Goal: Information Seeking & Learning: Compare options

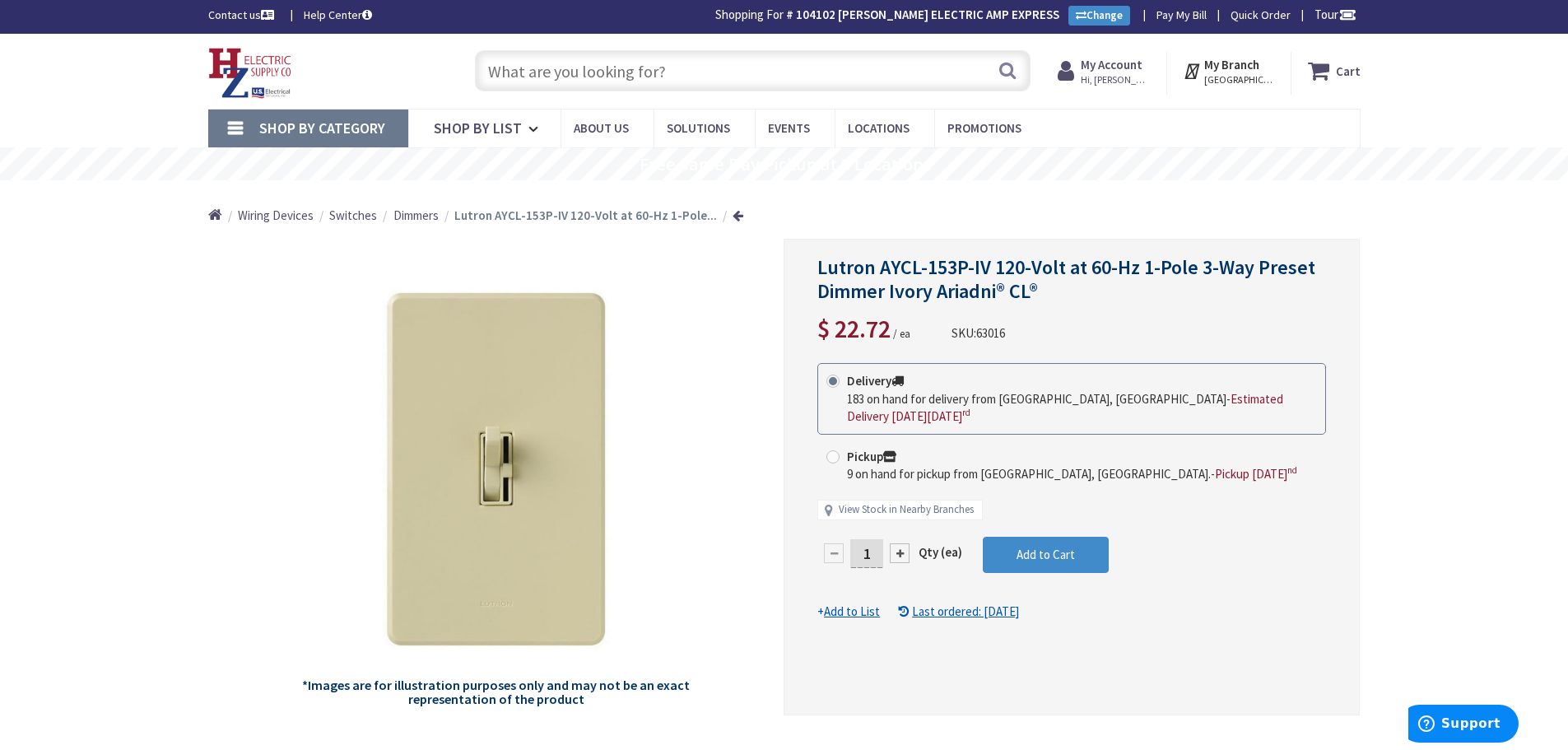
drag, startPoint x: 658, startPoint y: 77, endPoint x: 645, endPoint y: 81, distance: 13.6
click at [658, 77] on input "text" at bounding box center [752, 71] width 556 height 41
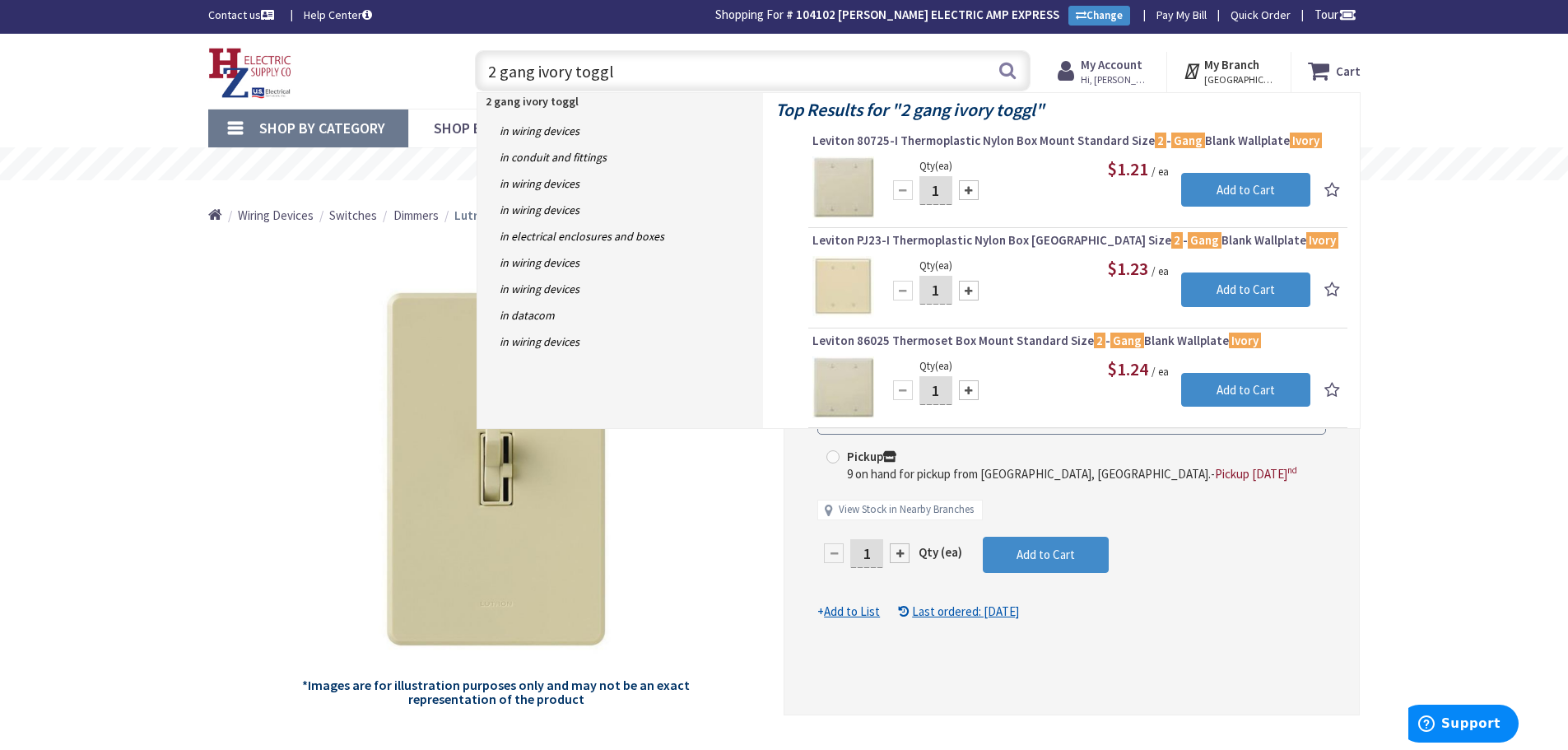
type input "2 gang ivory toggle"
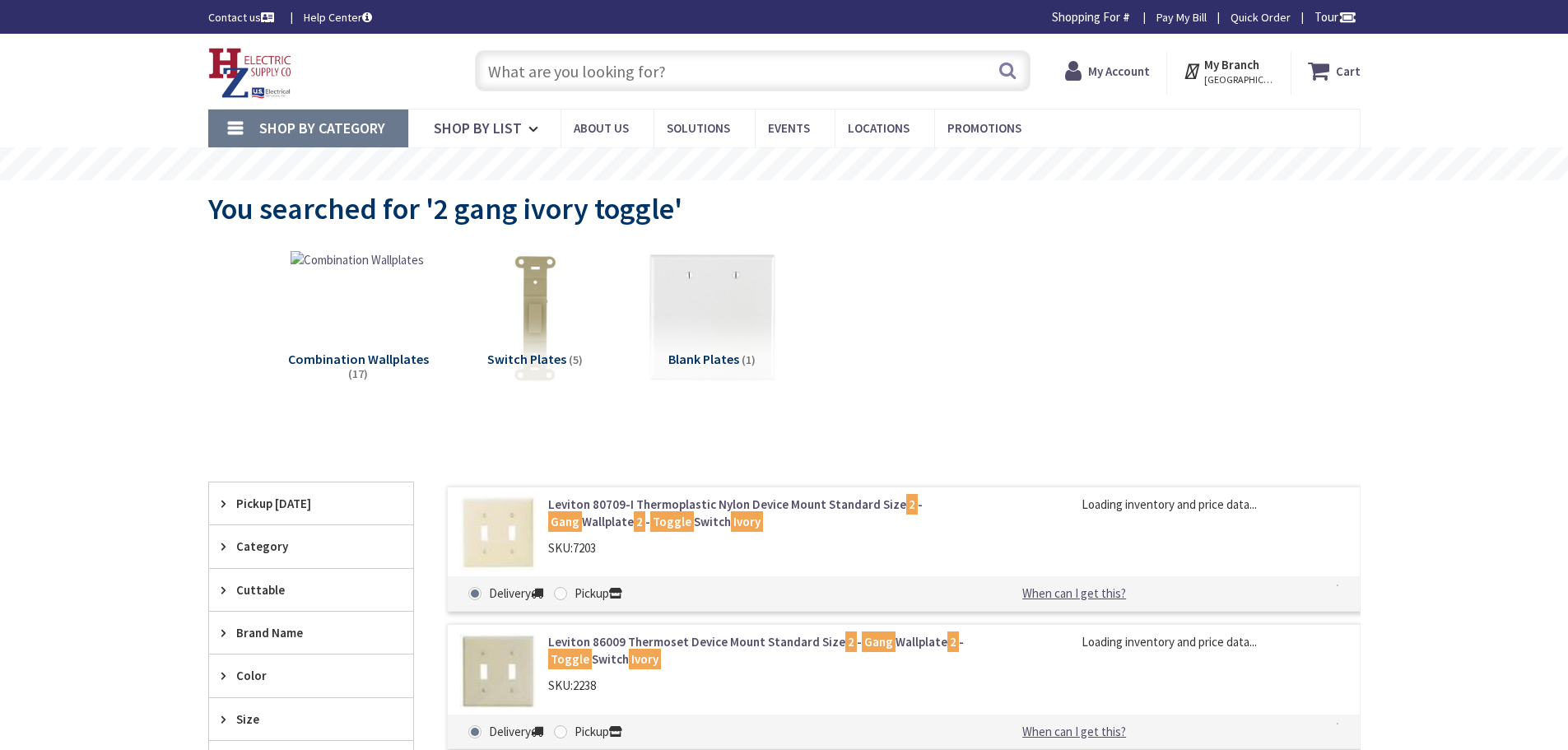
type input "Piper Farm, [STREET_ADDRESS]"
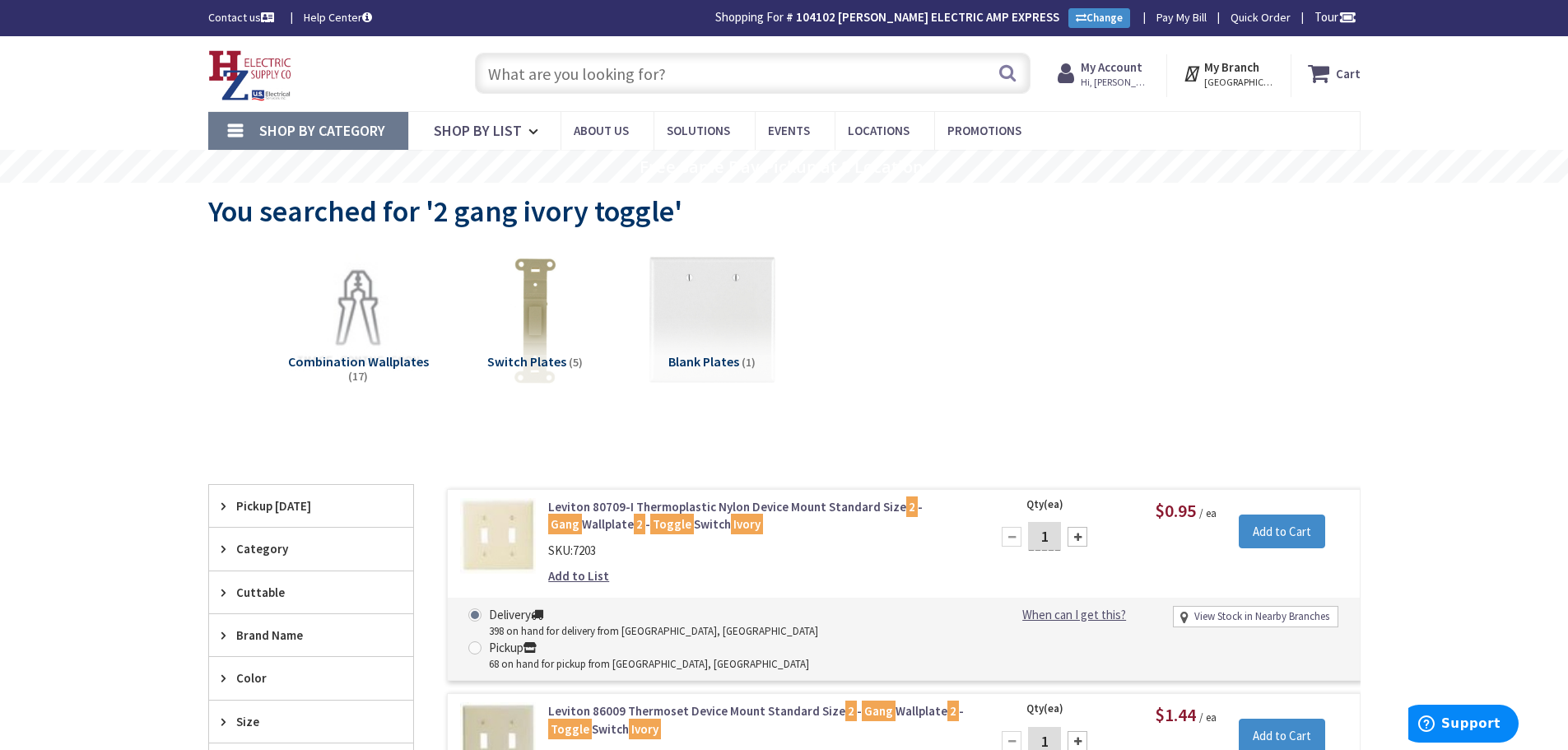
click at [665, 82] on input "text" at bounding box center [752, 74] width 556 height 41
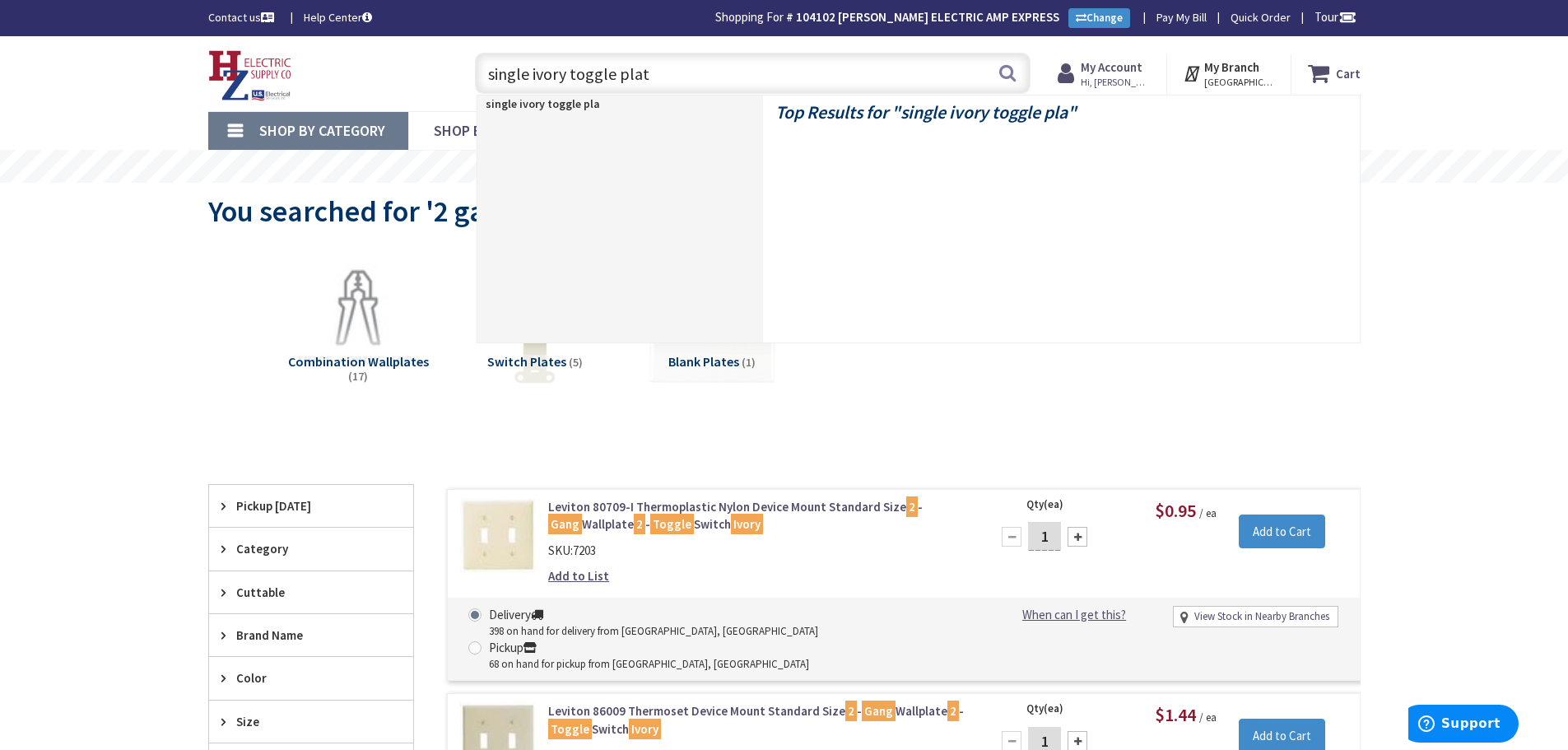
type input "single ivory toggle plate"
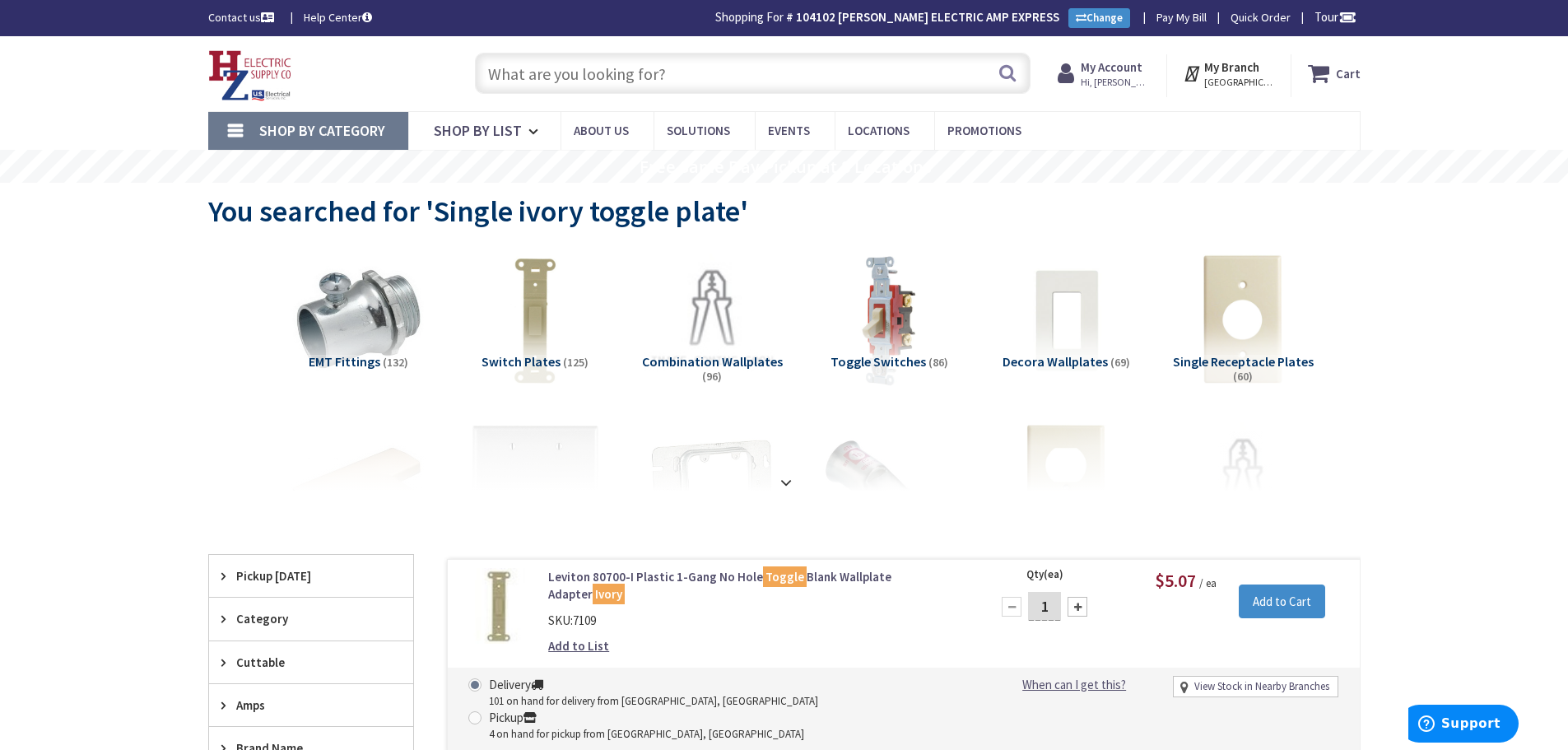
click at [697, 75] on input "text" at bounding box center [752, 74] width 556 height 41
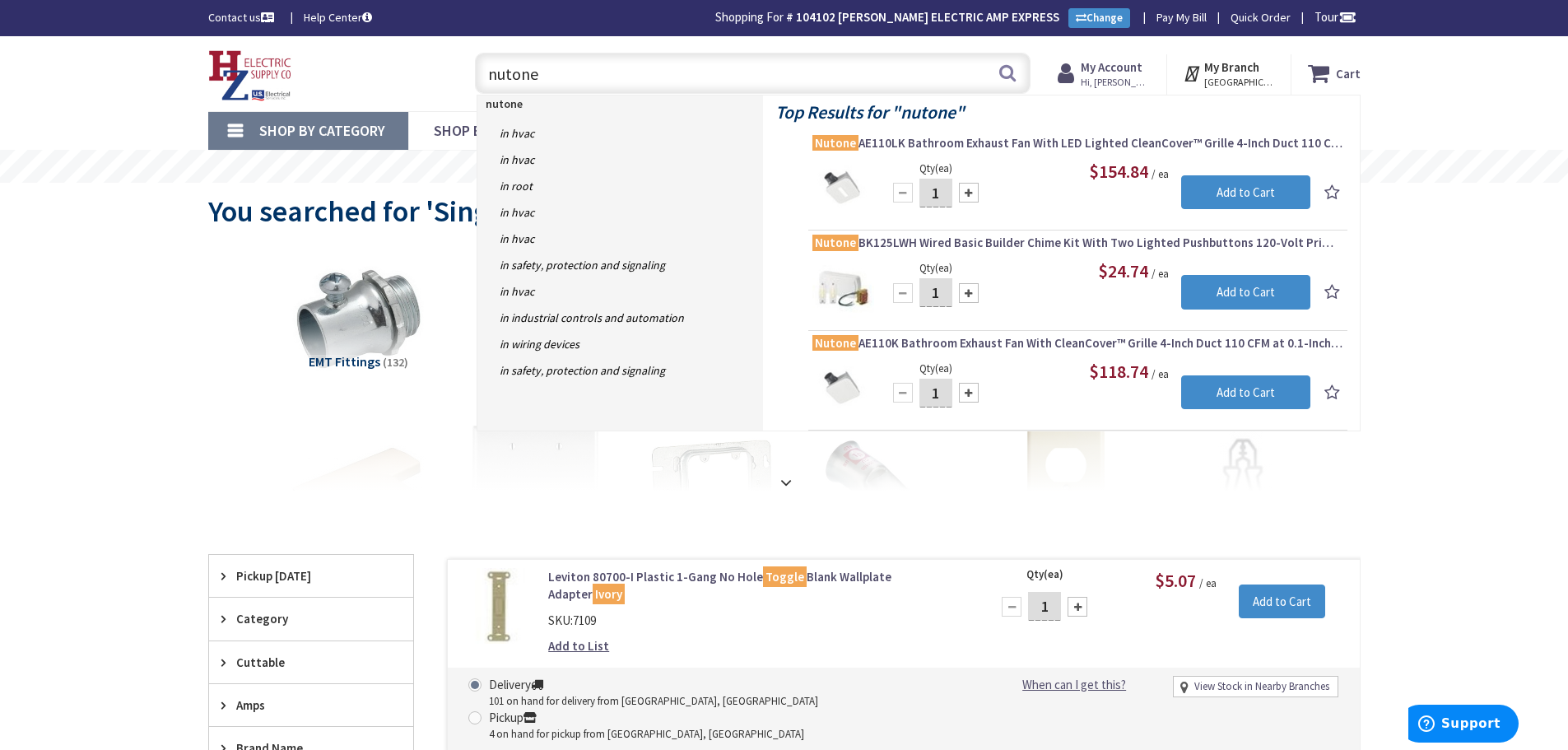
click at [707, 78] on input "nutone" at bounding box center [752, 74] width 556 height 41
click at [607, 78] on input "nutone" at bounding box center [752, 74] width 556 height 41
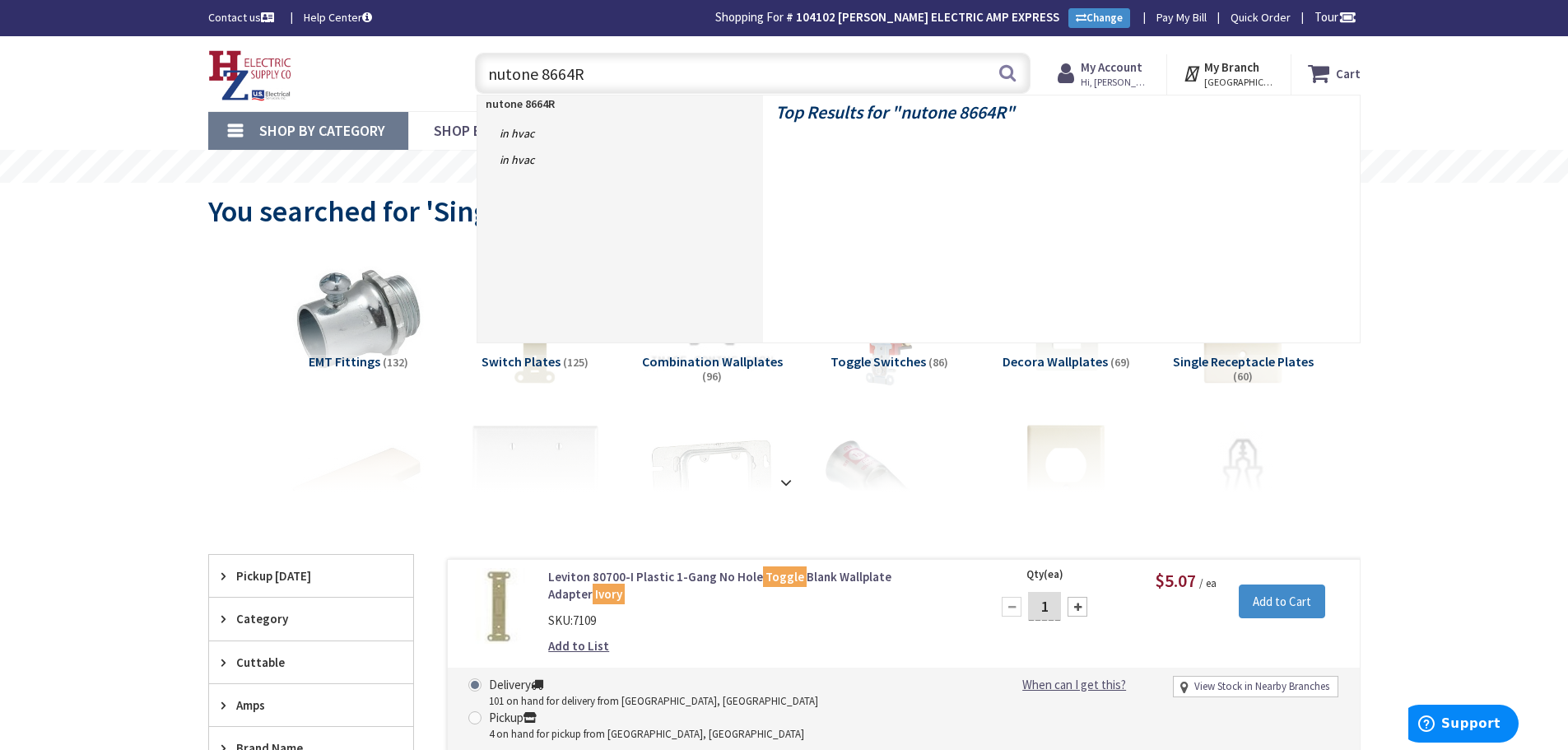
type input "nutone 8664RP"
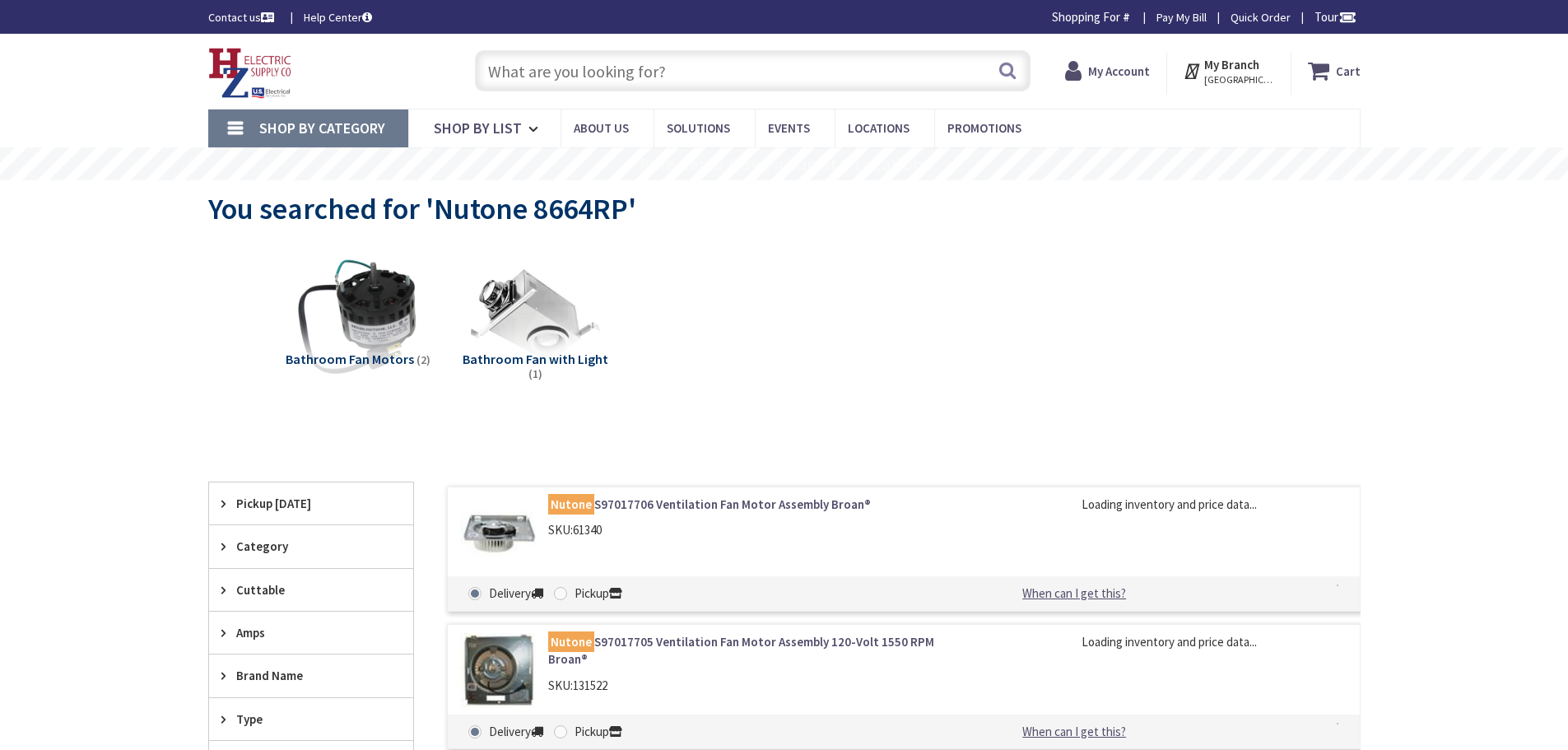
type input "Piper Farm, [STREET_ADDRESS]"
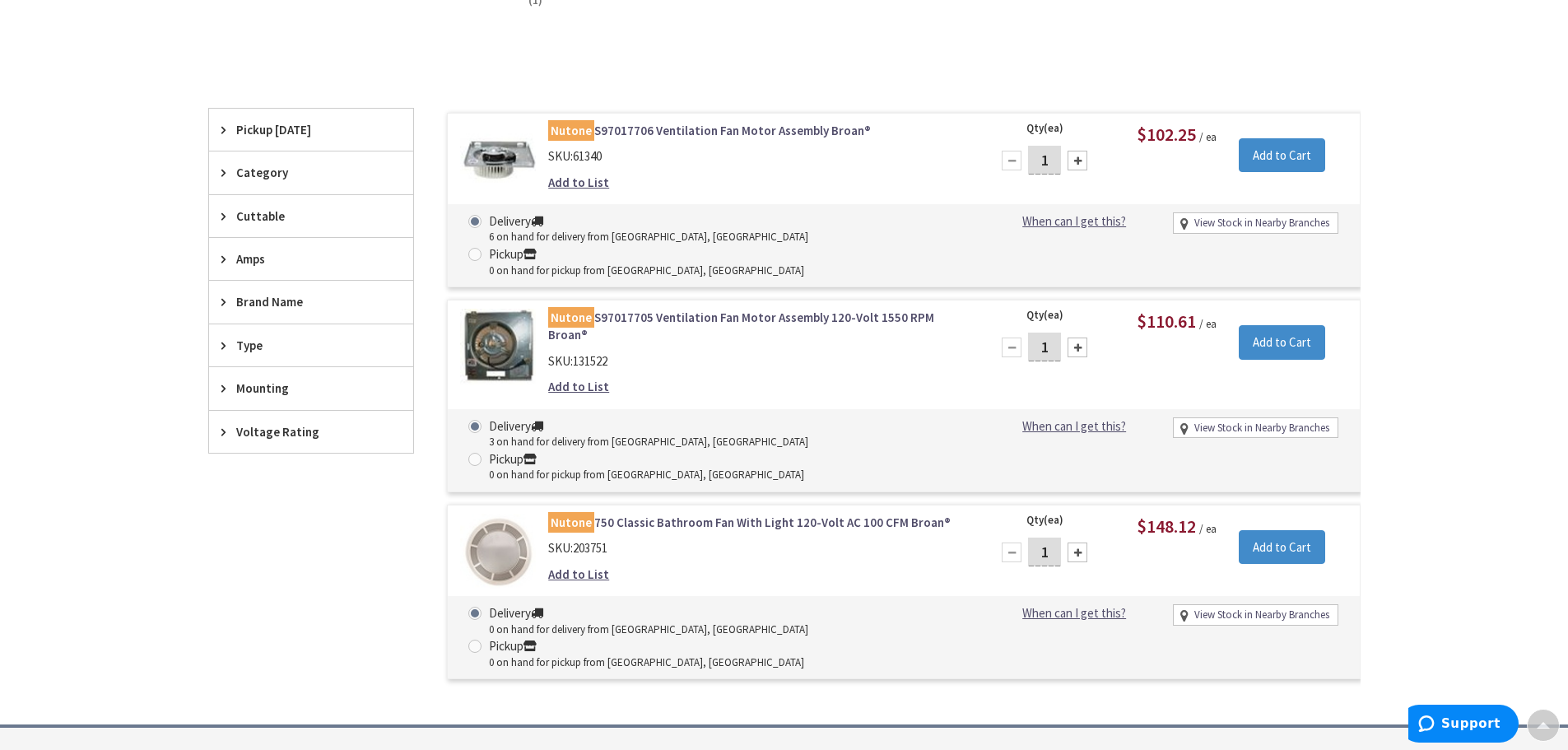
scroll to position [412, 0]
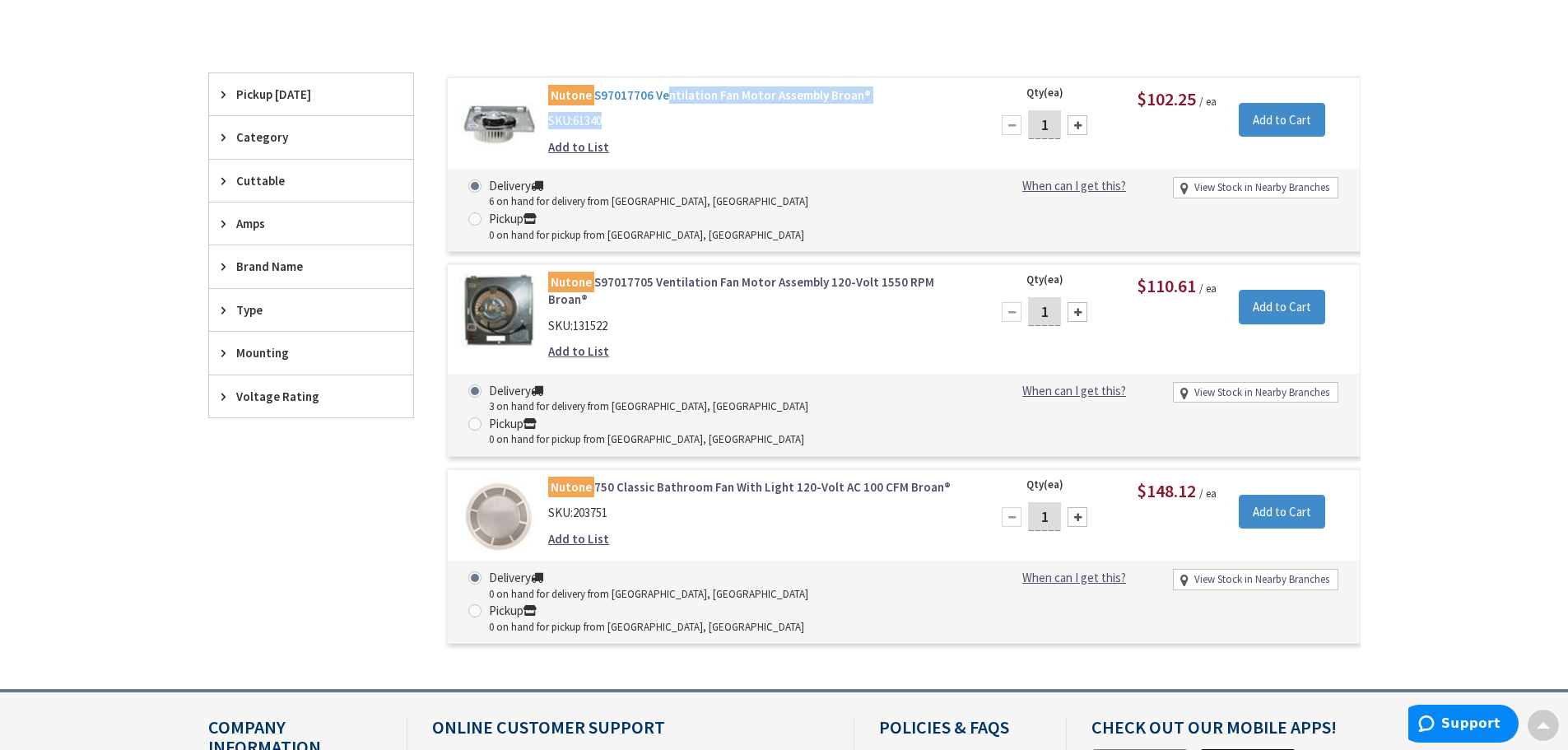
drag, startPoint x: 649, startPoint y: 112, endPoint x: 660, endPoint y: 95, distance: 20.2
click at [660, 95] on div "Nutone S97017706 Ventilation Fan Motor Assembly Broan® SKU: 61340 Add to List" at bounding box center [757, 125] width 443 height 77
click at [658, 134] on div "Nutone S97017706 Ventilation Fan Motor Assembly Broan® SKU: 61340 Add to List" at bounding box center [757, 125] width 443 height 77
click at [658, 90] on link "Nutone S97017706 Ventilation Fan Motor Assembly Broan®" at bounding box center [757, 95] width 419 height 18
click at [683, 274] on link "Nutone S97017705 Ventilation Fan Motor Assembly 120-Volt 1550 RPM Broan®" at bounding box center [757, 291] width 419 height 35
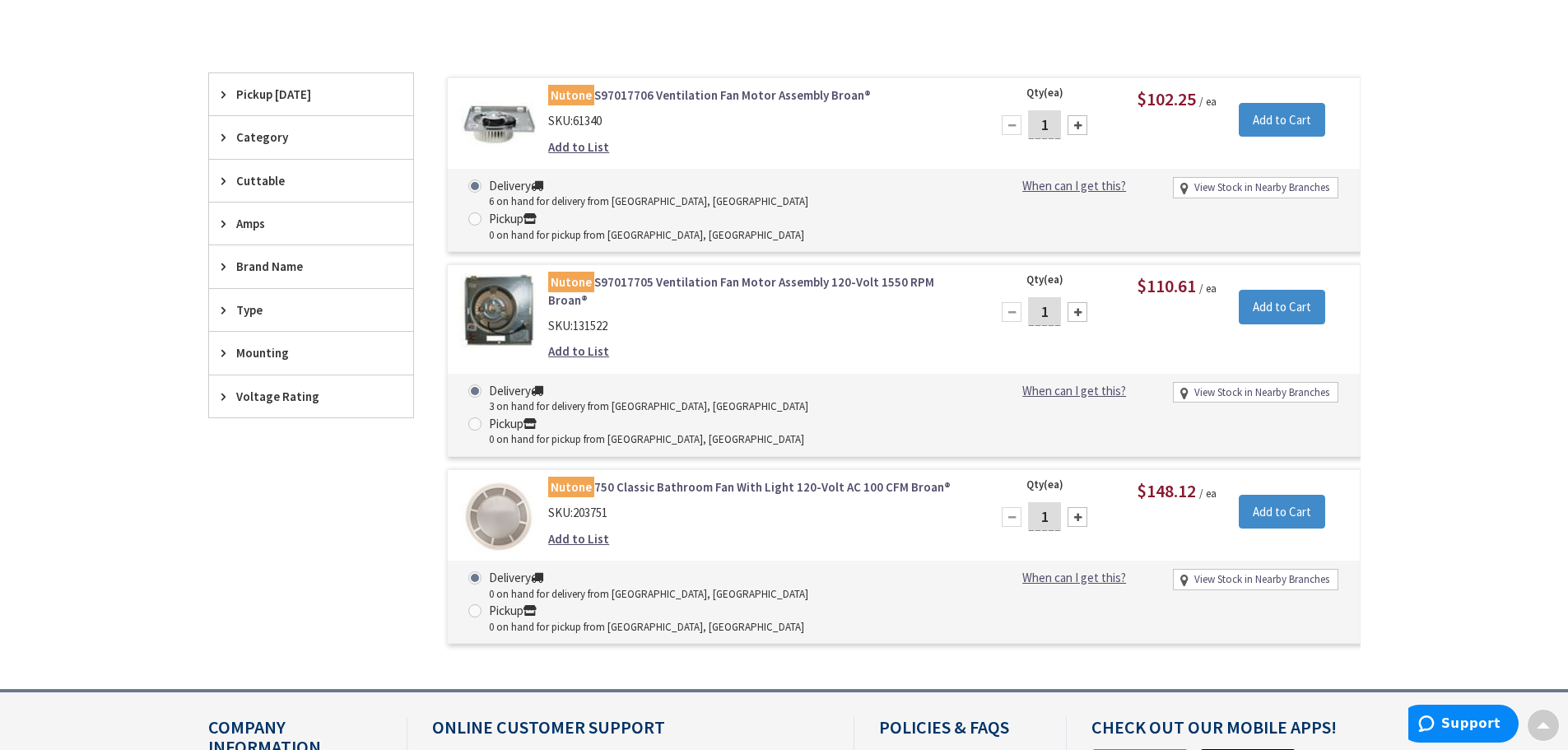
click at [654, 274] on link "Nutone S97017705 Ventilation Fan Motor Assembly 120-Volt 1550 RPM Broan®" at bounding box center [757, 291] width 419 height 35
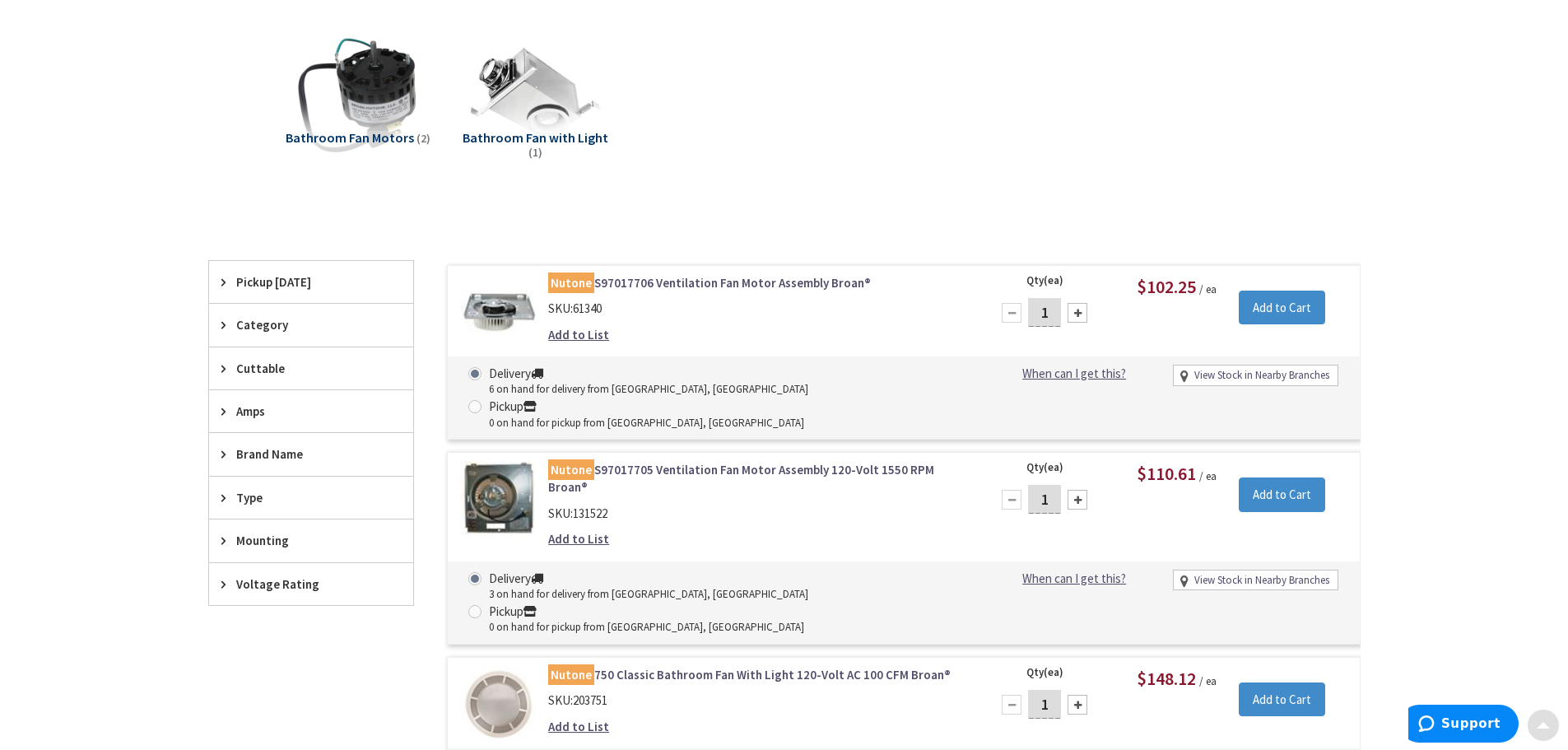
scroll to position [247, 0]
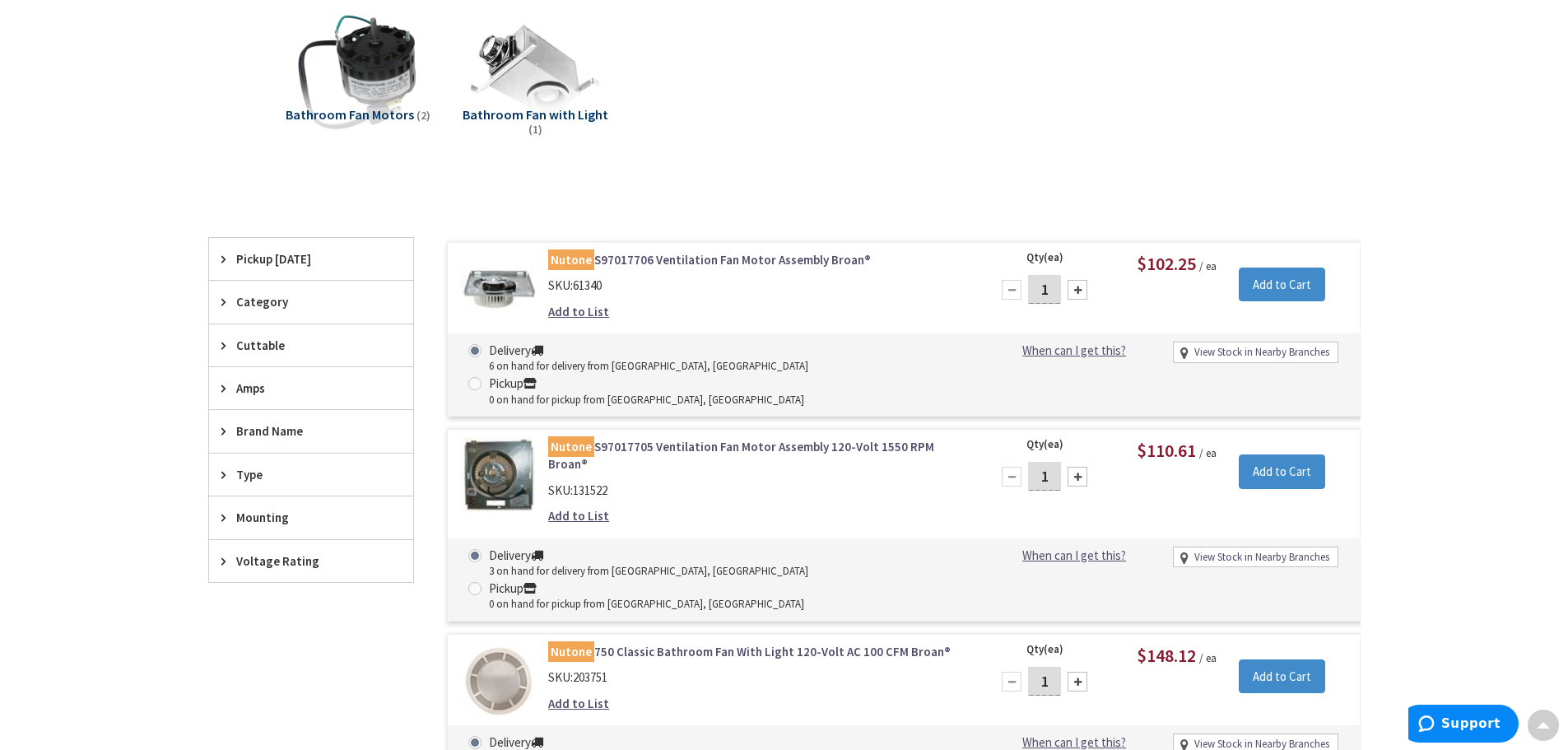
click at [692, 643] on link "Nutone 750 Classic Bathroom Fan With Light 120-Volt AC 100 CFM Broan®" at bounding box center [757, 652] width 419 height 18
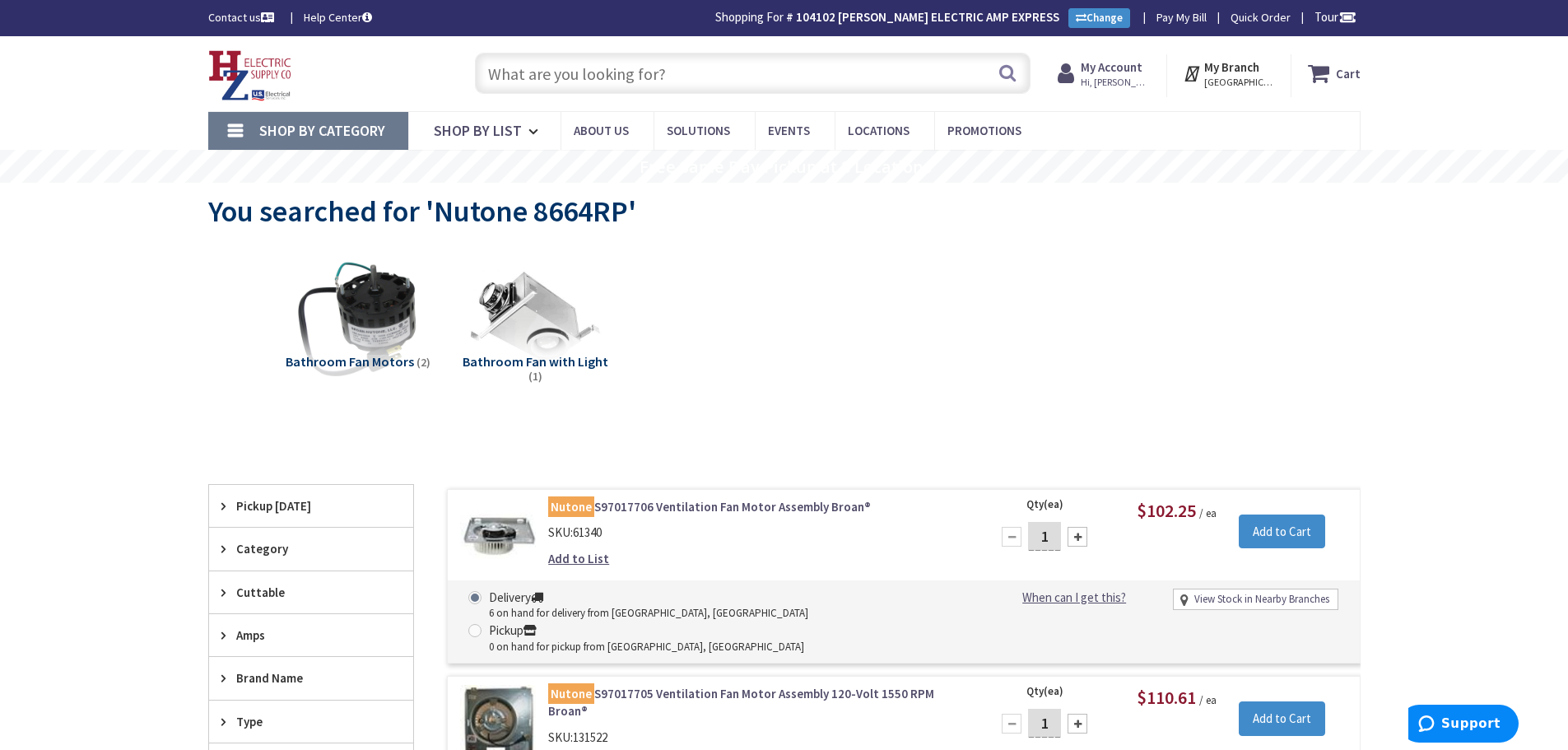
click at [609, 98] on div "Search" at bounding box center [748, 73] width 564 height 53
click at [629, 80] on input "text" at bounding box center [752, 74] width 556 height 41
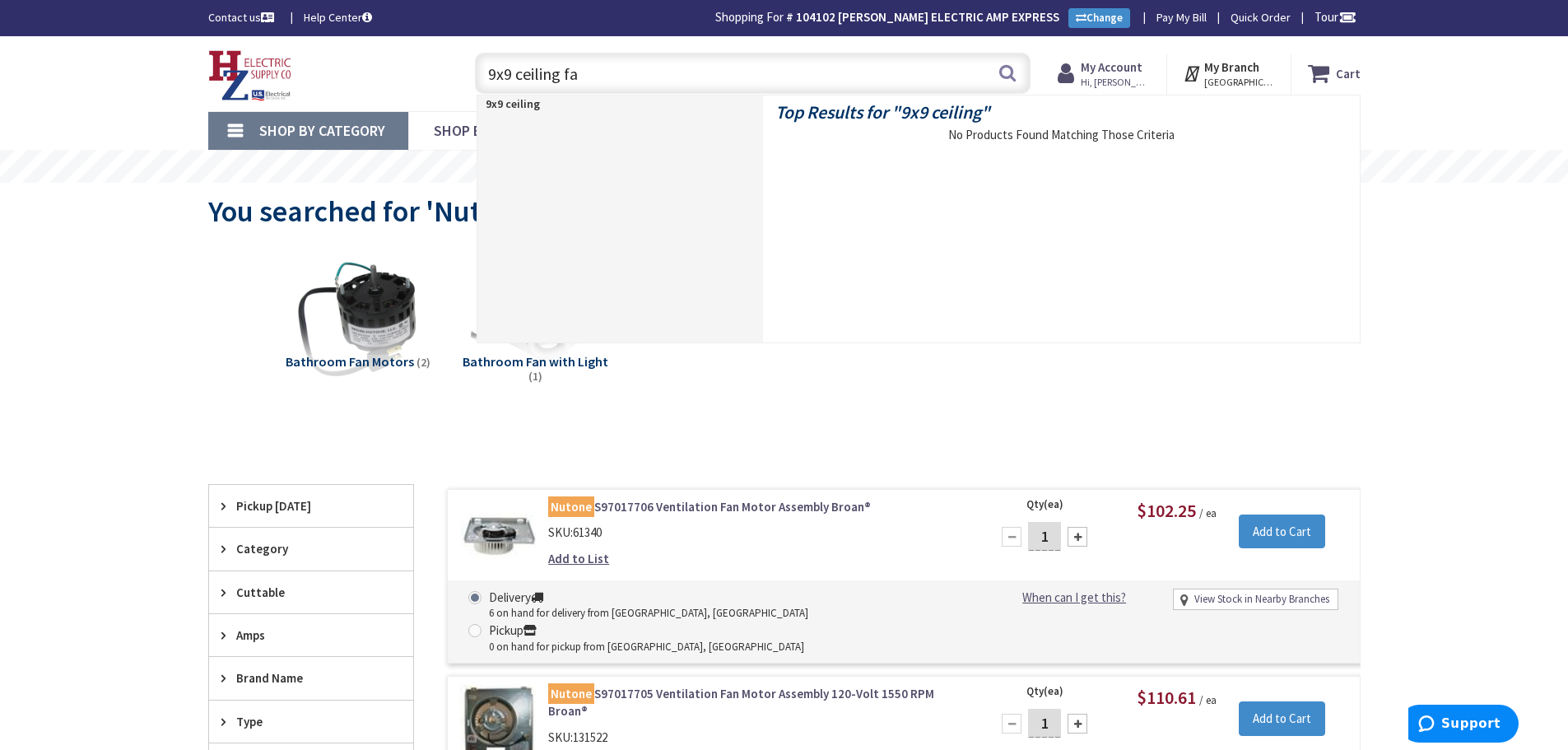
type input "9x9 ceiling fan"
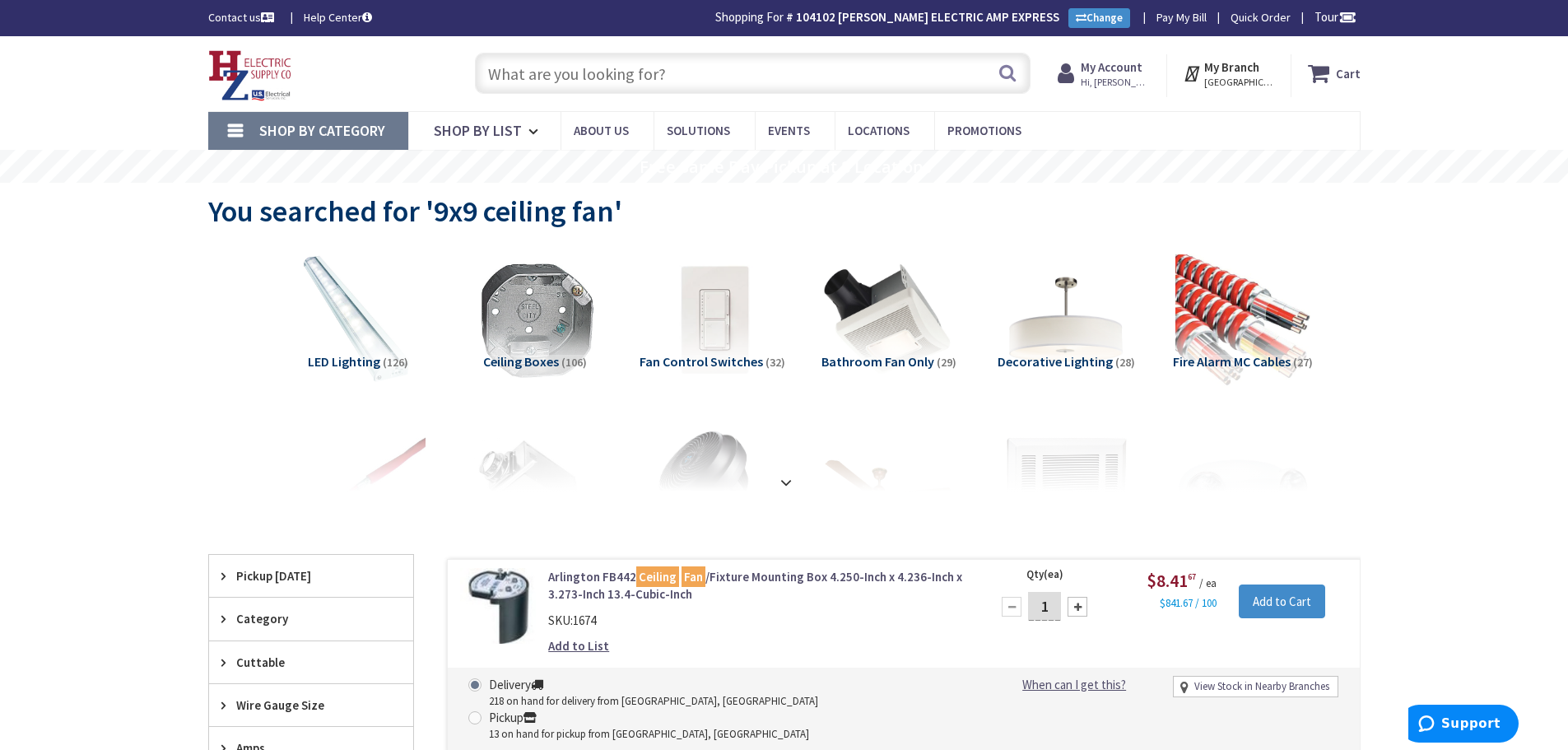
click at [665, 75] on input "text" at bounding box center [752, 74] width 556 height 41
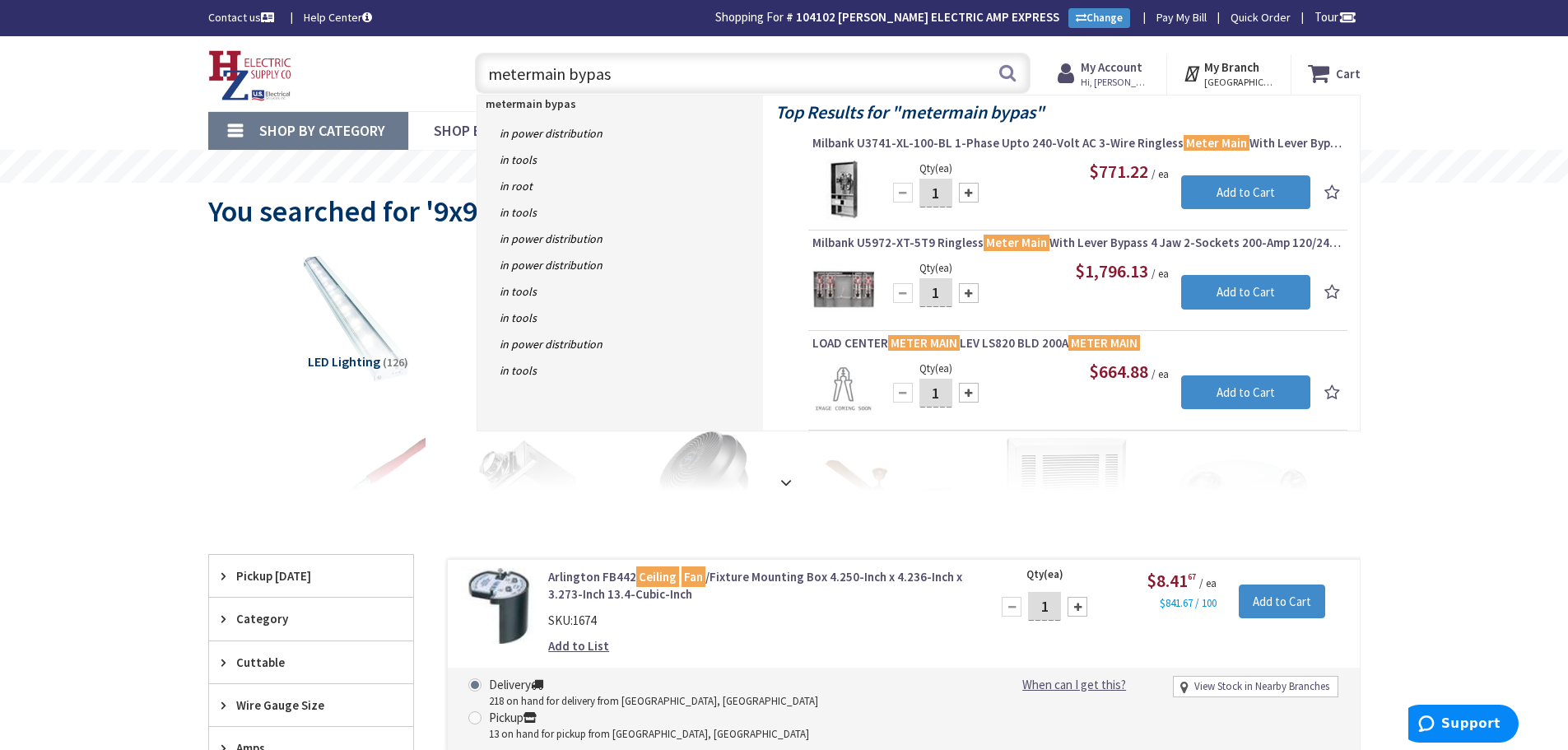
type input "metermain bypass"
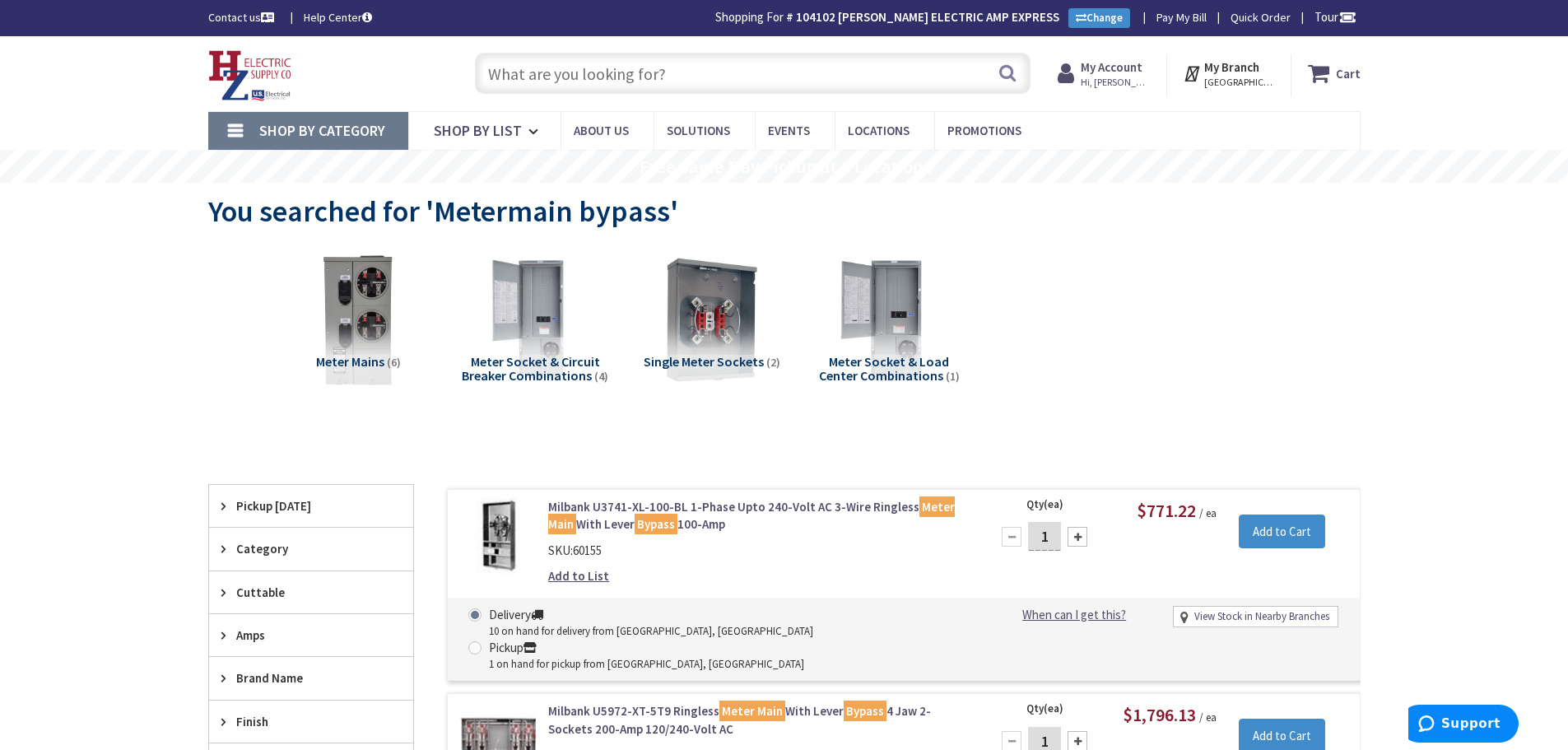
click at [715, 84] on input "text" at bounding box center [752, 74] width 556 height 41
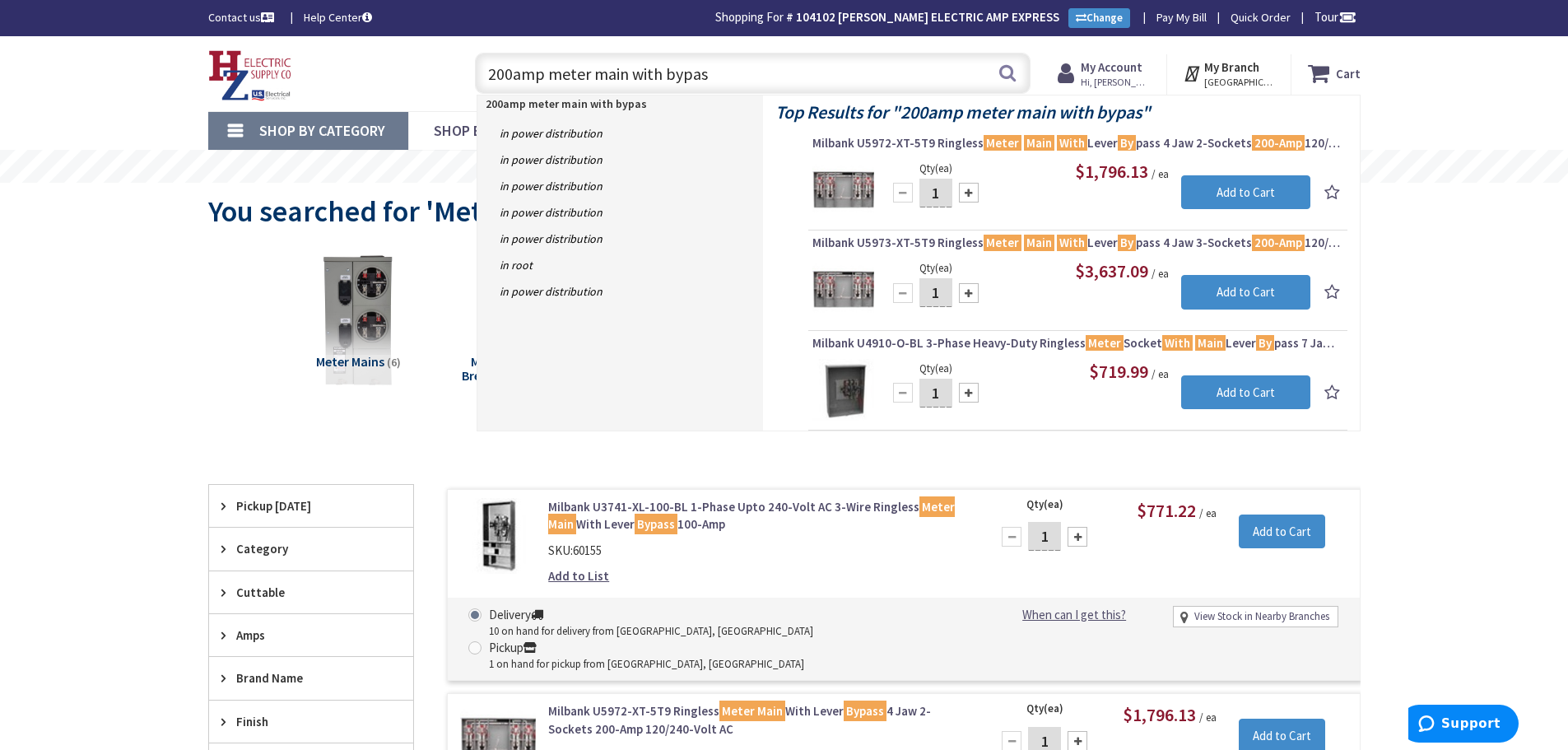
type input "200amp meter main with bypass"
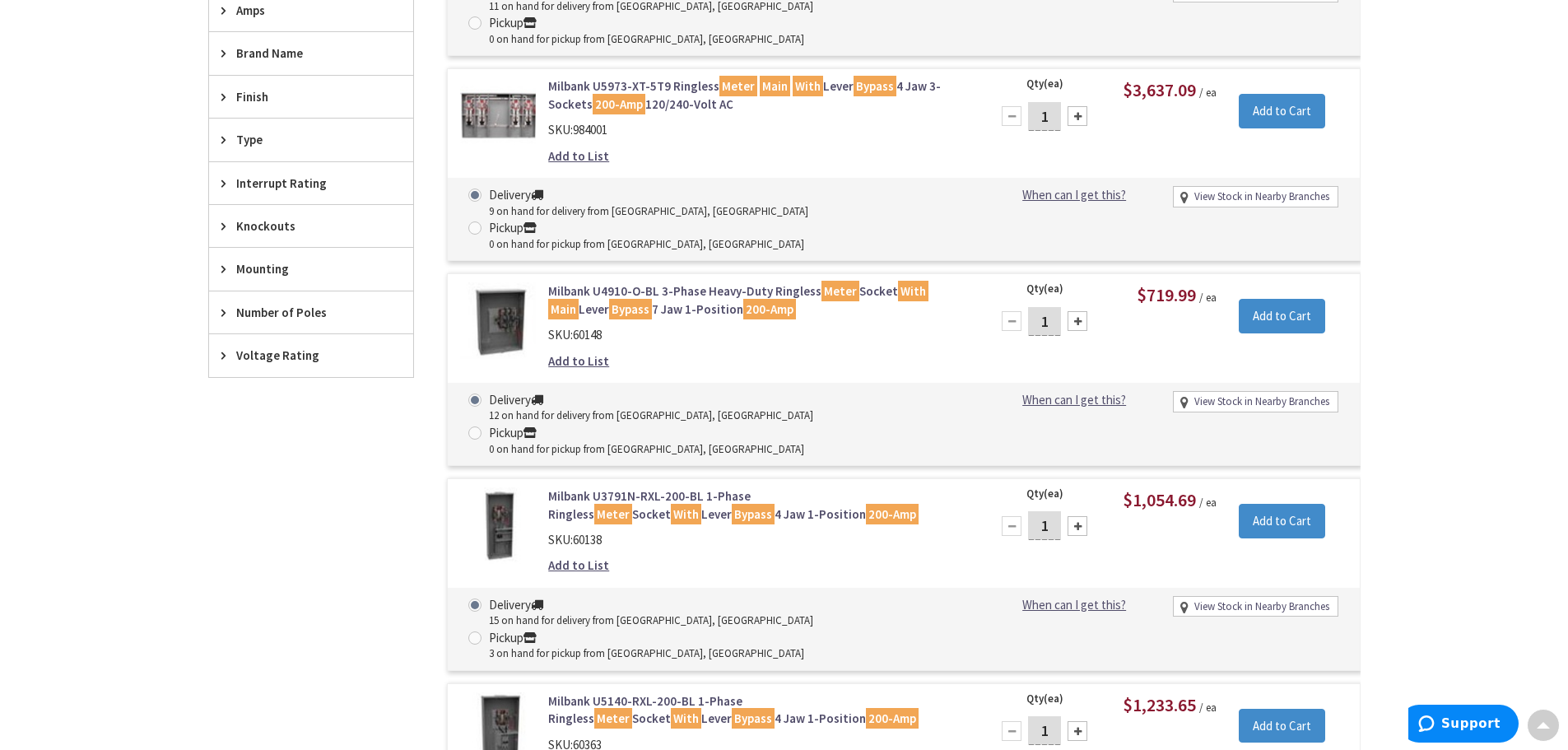
scroll to position [658, 0]
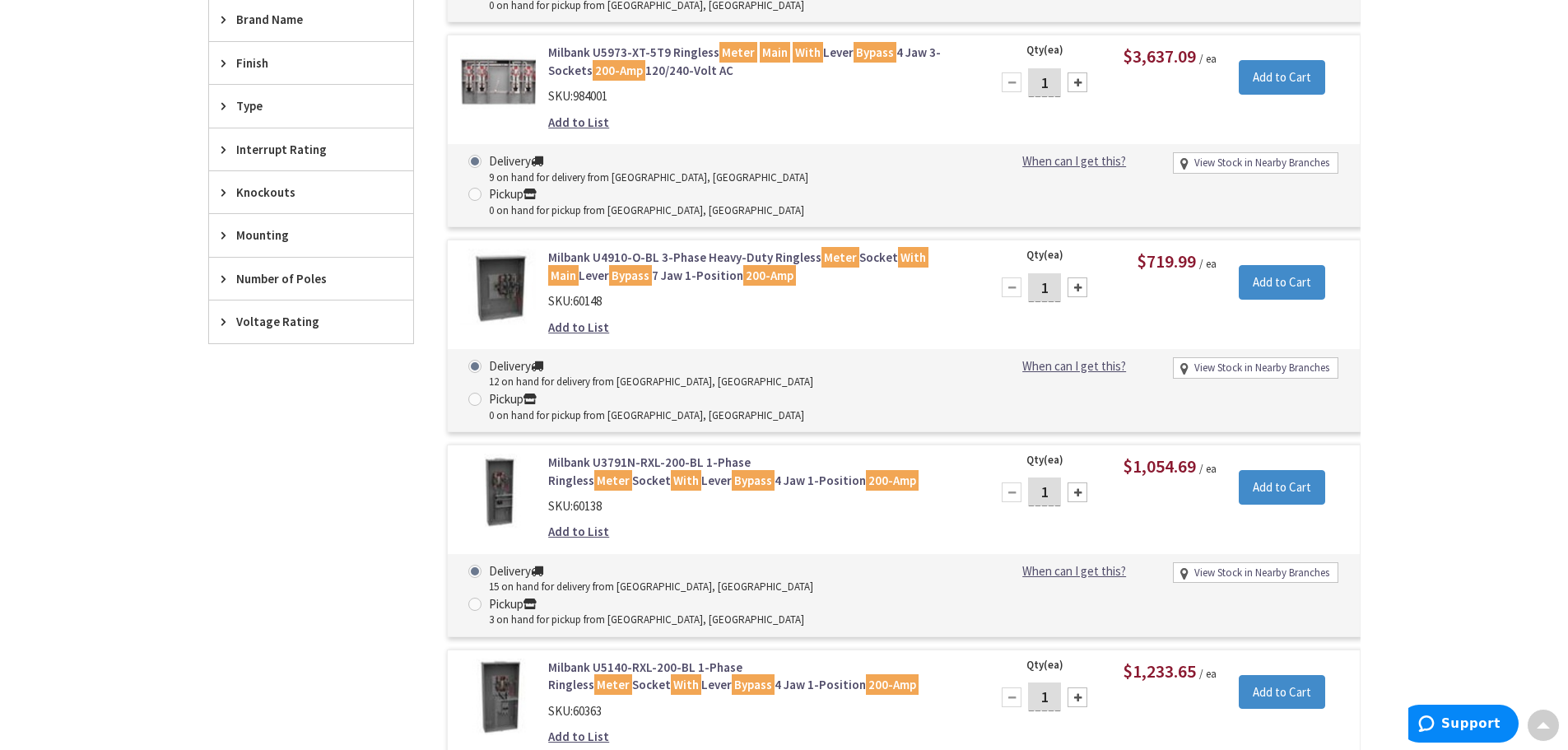
click at [648, 453] on link "Milbank U3791N-RXL-200-BL 1-Phase Ringless Meter Socket With Lever Bypass 4 Jaw…" at bounding box center [757, 471] width 419 height 35
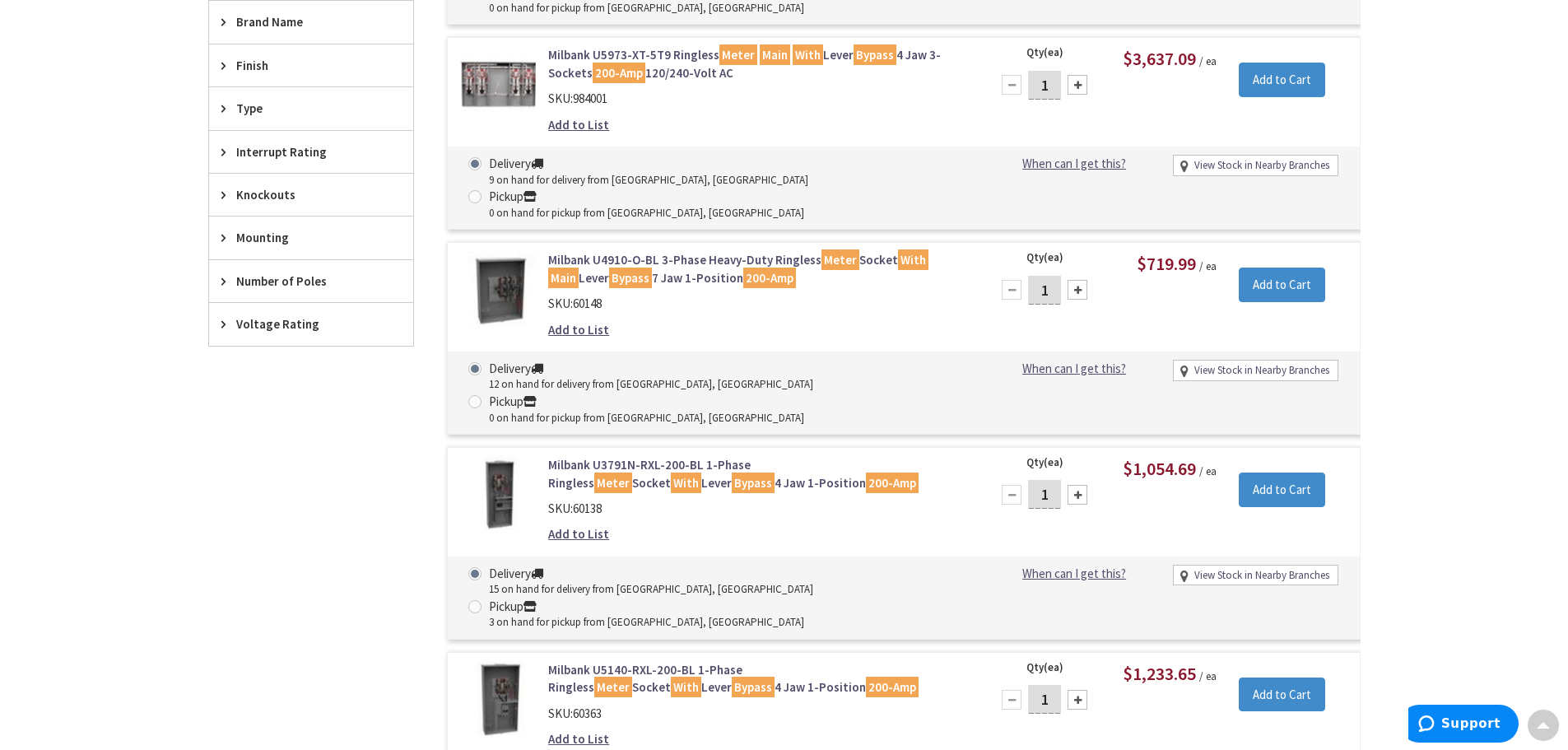
scroll to position [658, 0]
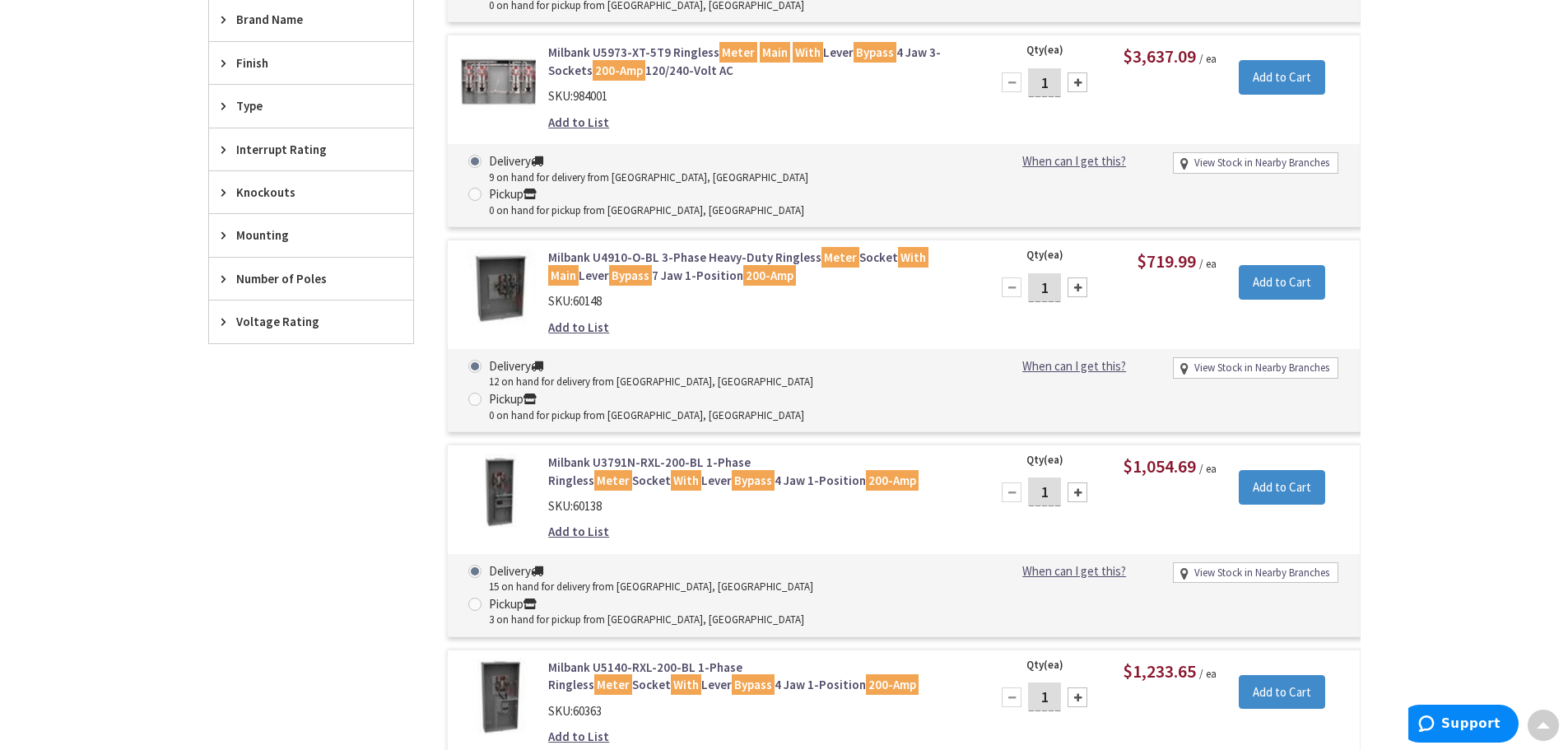
click at [653, 453] on link "Milbank U3791N-RXL-200-BL 1-Phase Ringless Meter Socket With Lever Bypass 4 Jaw…" at bounding box center [757, 471] width 419 height 35
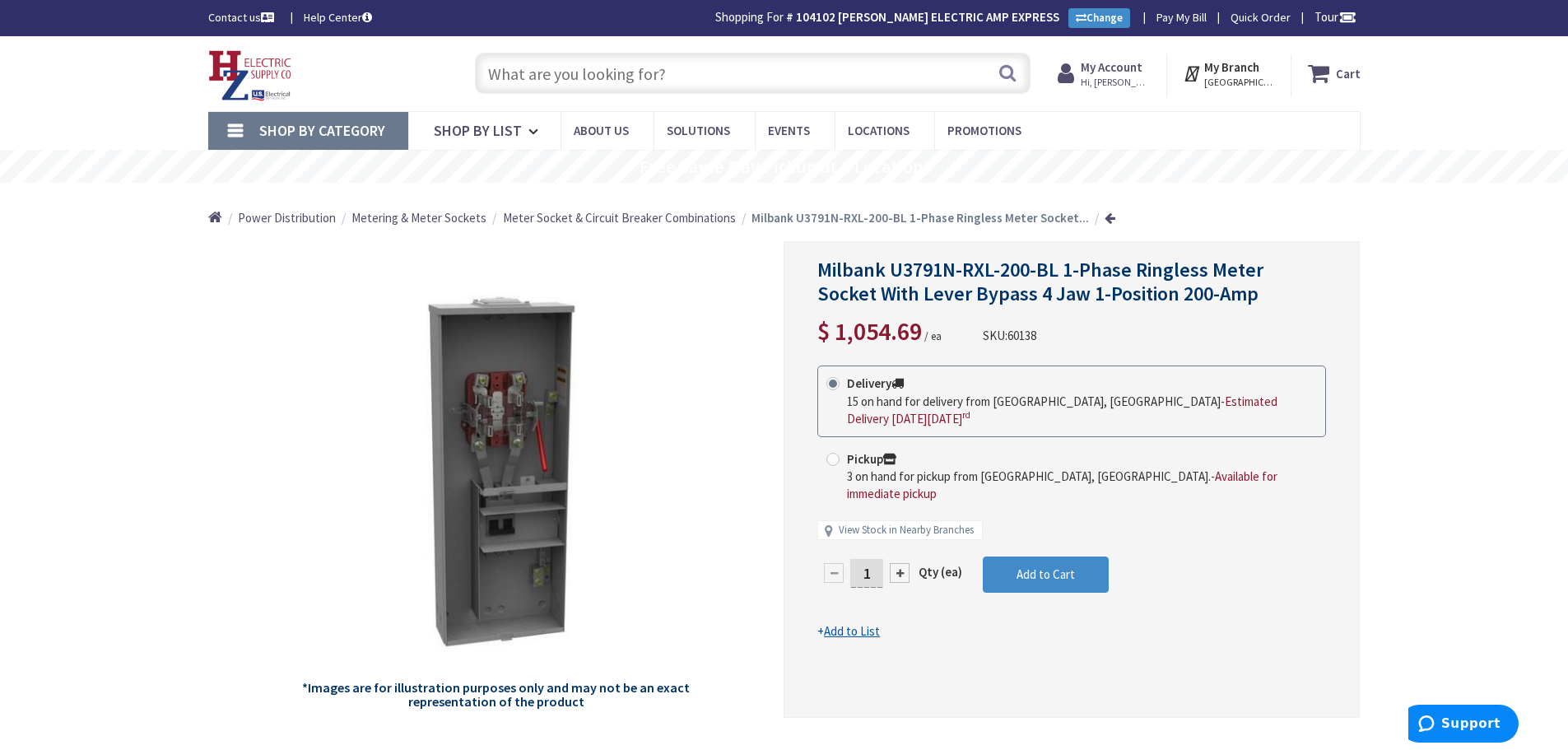
drag, startPoint x: 796, startPoint y: 576, endPoint x: 642, endPoint y: 80, distance: 519.4
click at [642, 80] on input "text" at bounding box center [752, 74] width 556 height 41
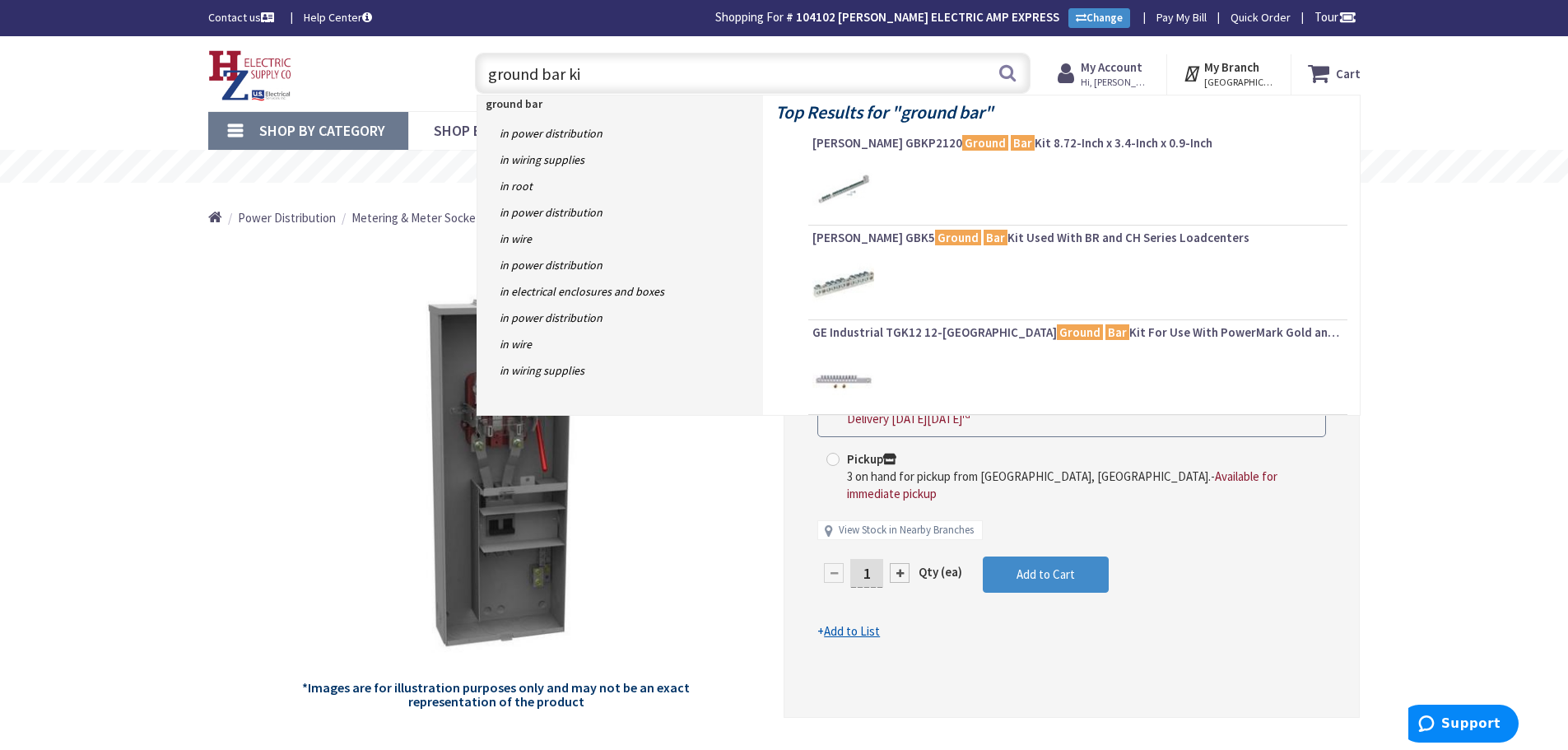
type input "ground bar kit"
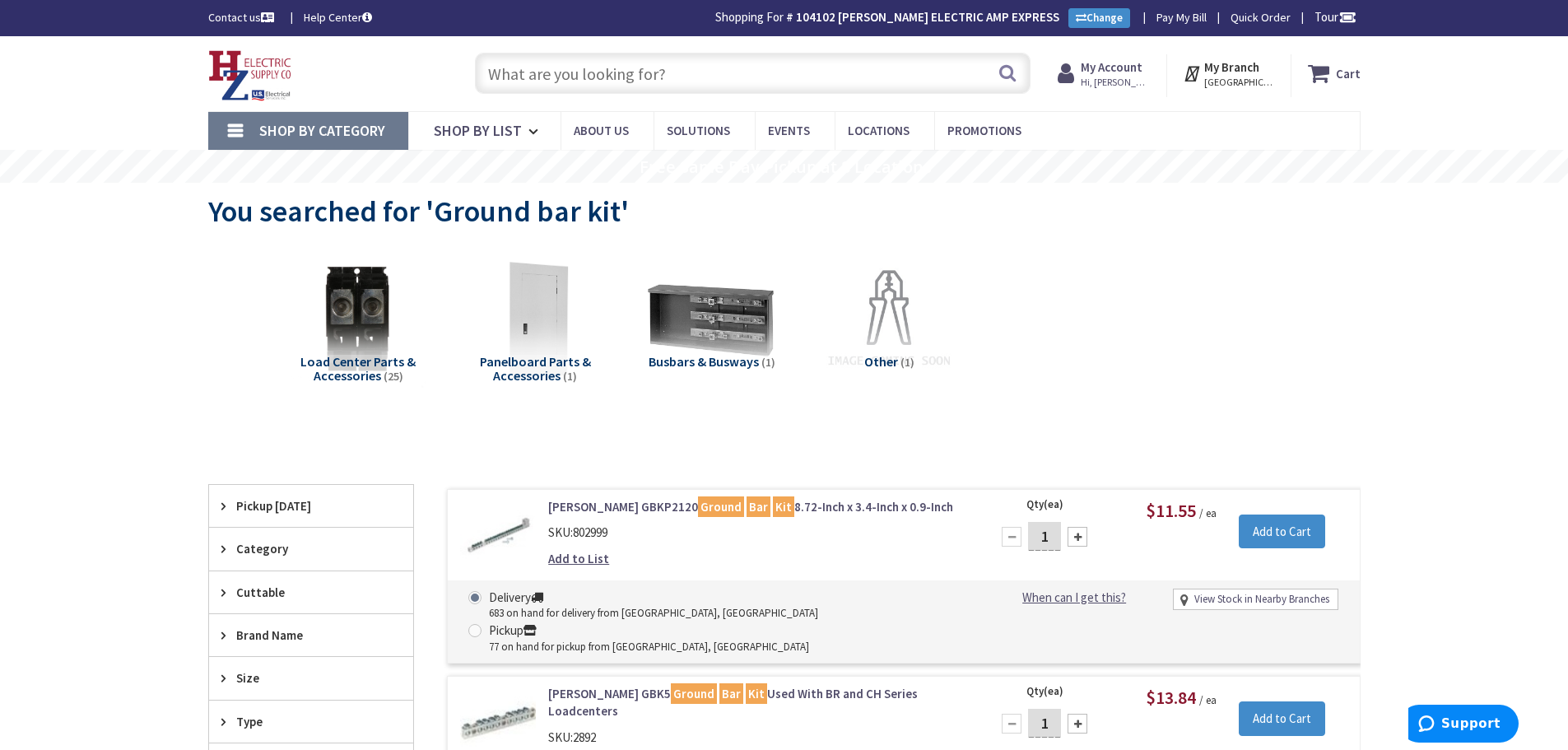
click at [724, 84] on input "text" at bounding box center [752, 74] width 556 height 41
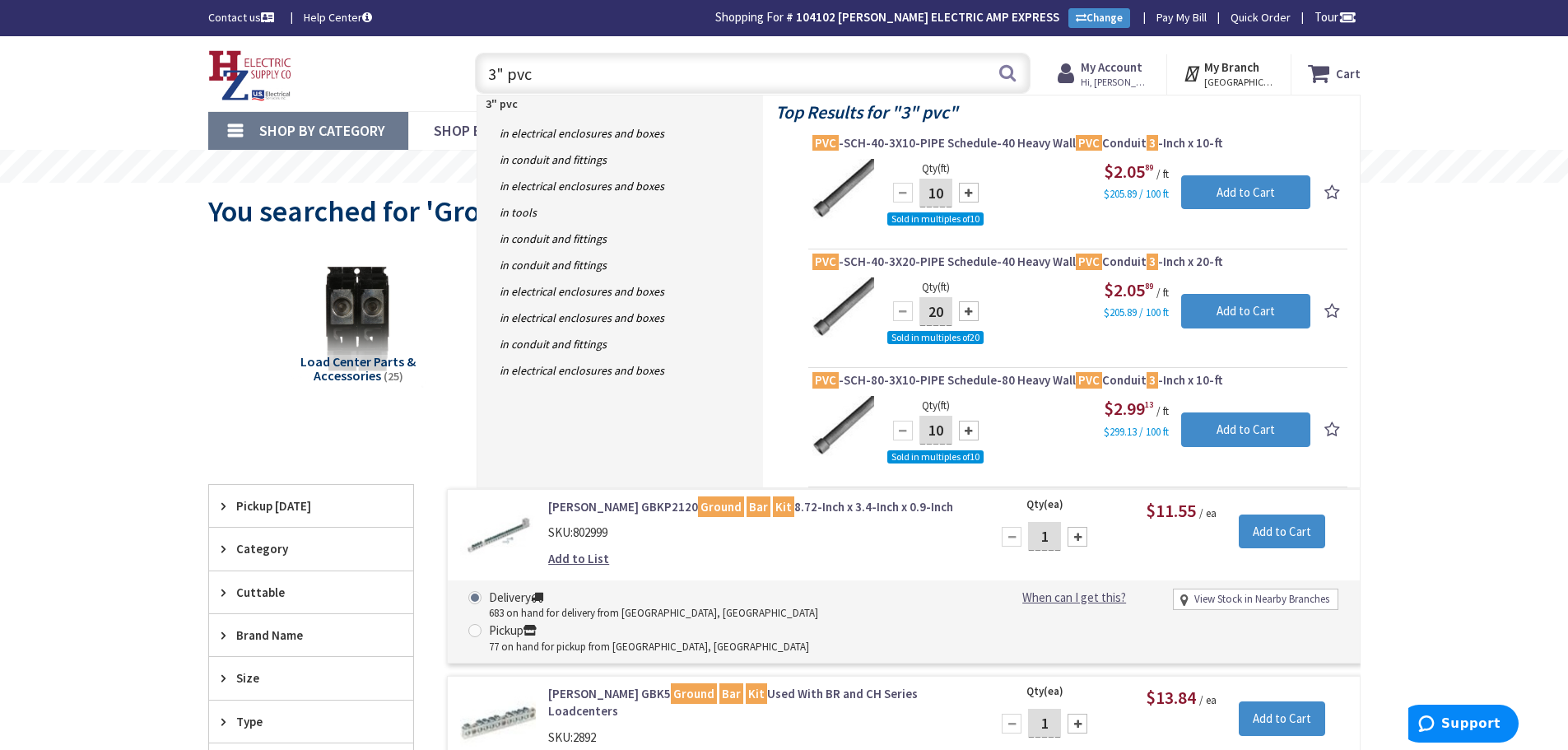
click at [637, 91] on input "3" pvc" at bounding box center [752, 74] width 556 height 41
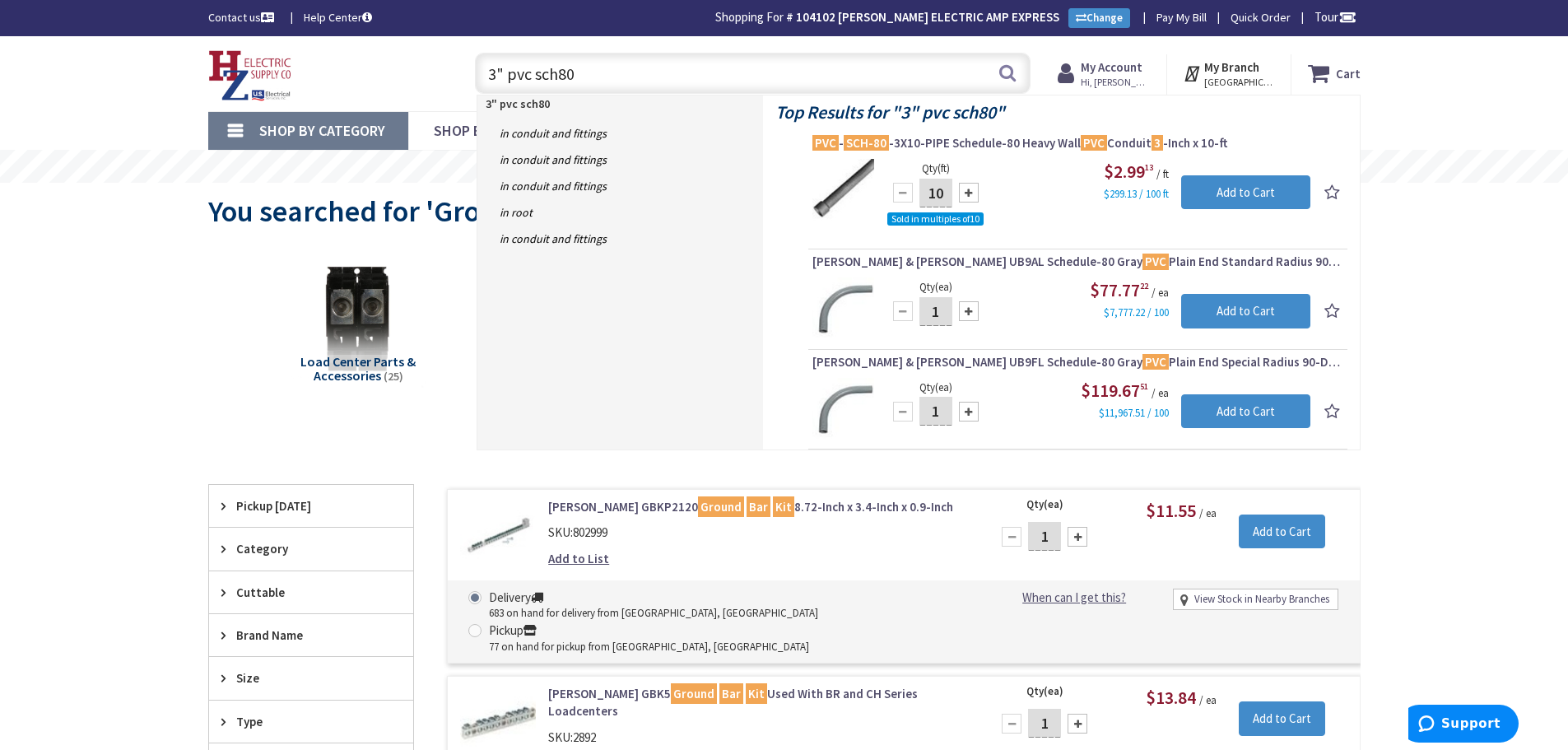
click at [632, 81] on input "3" pvc sch80" at bounding box center [752, 74] width 556 height 41
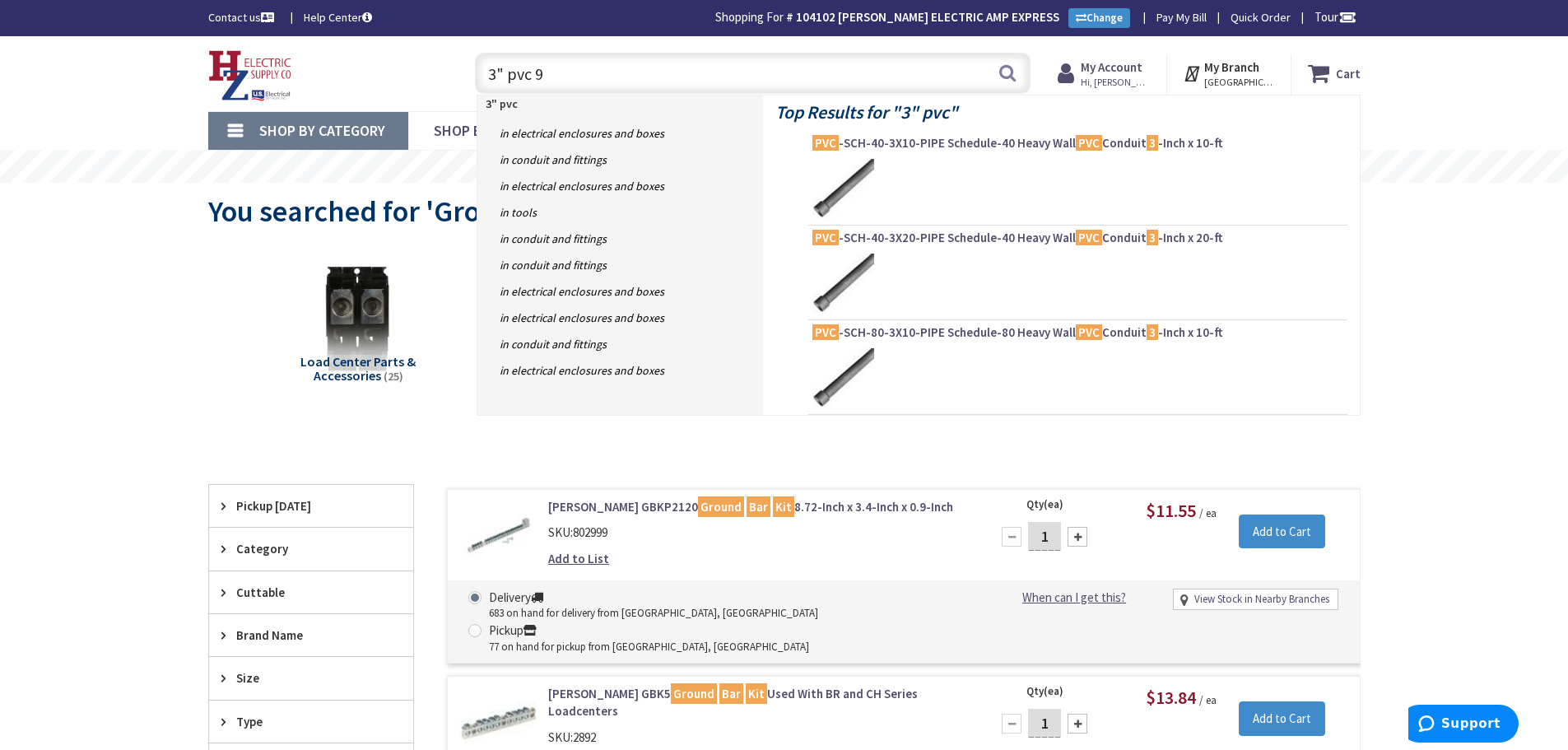
type input "3" pvc 90"
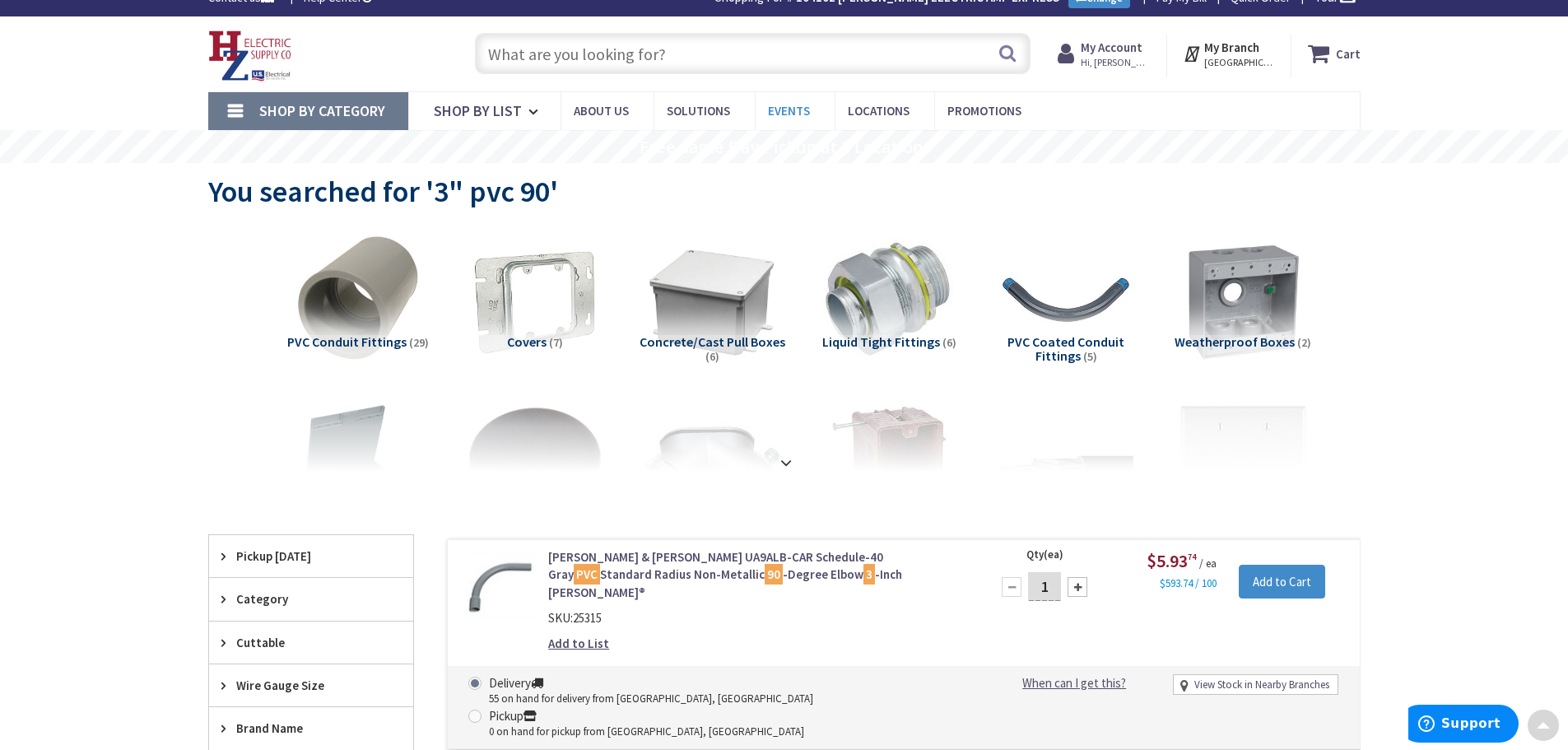
scroll to position [3, 0]
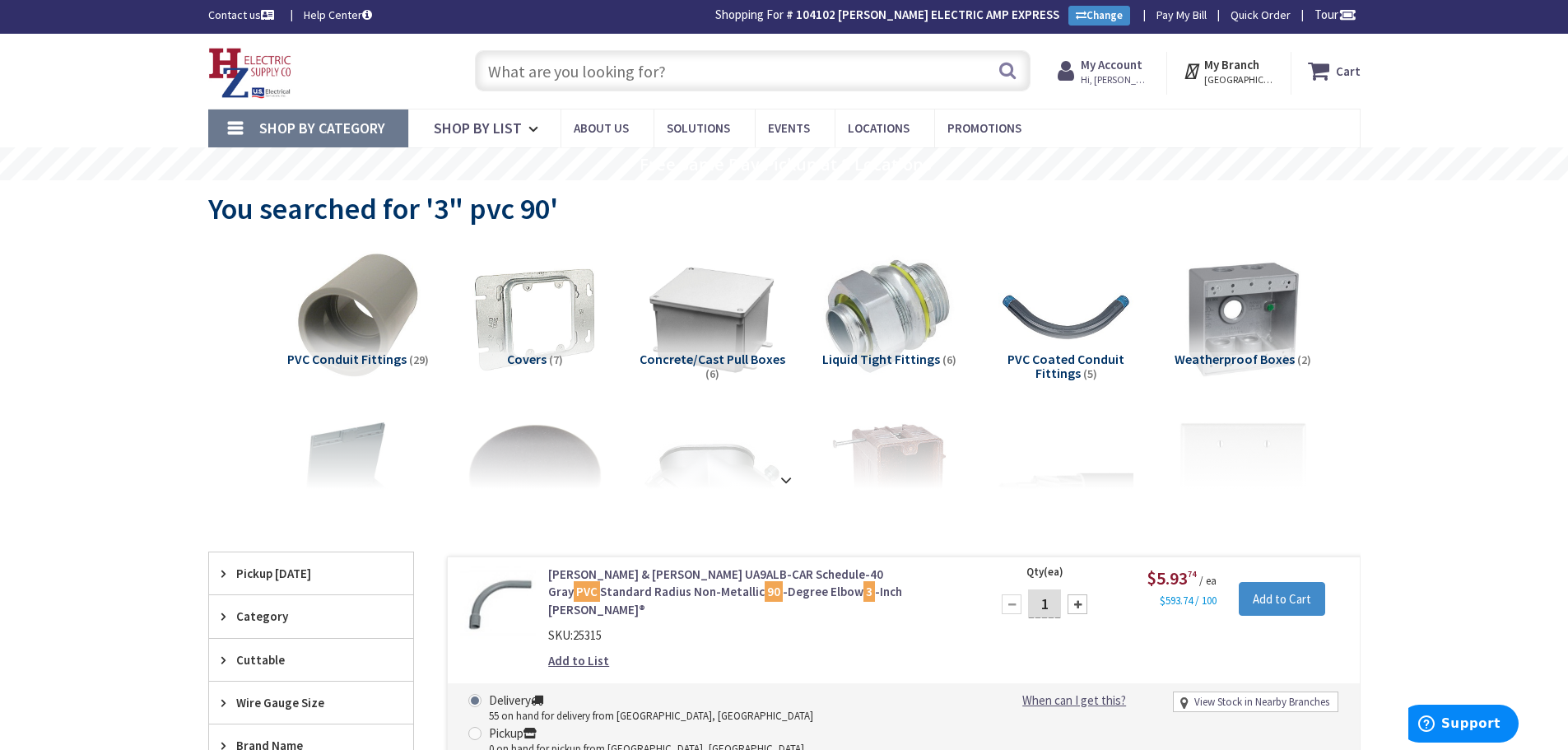
click at [791, 82] on input "text" at bounding box center [752, 71] width 556 height 41
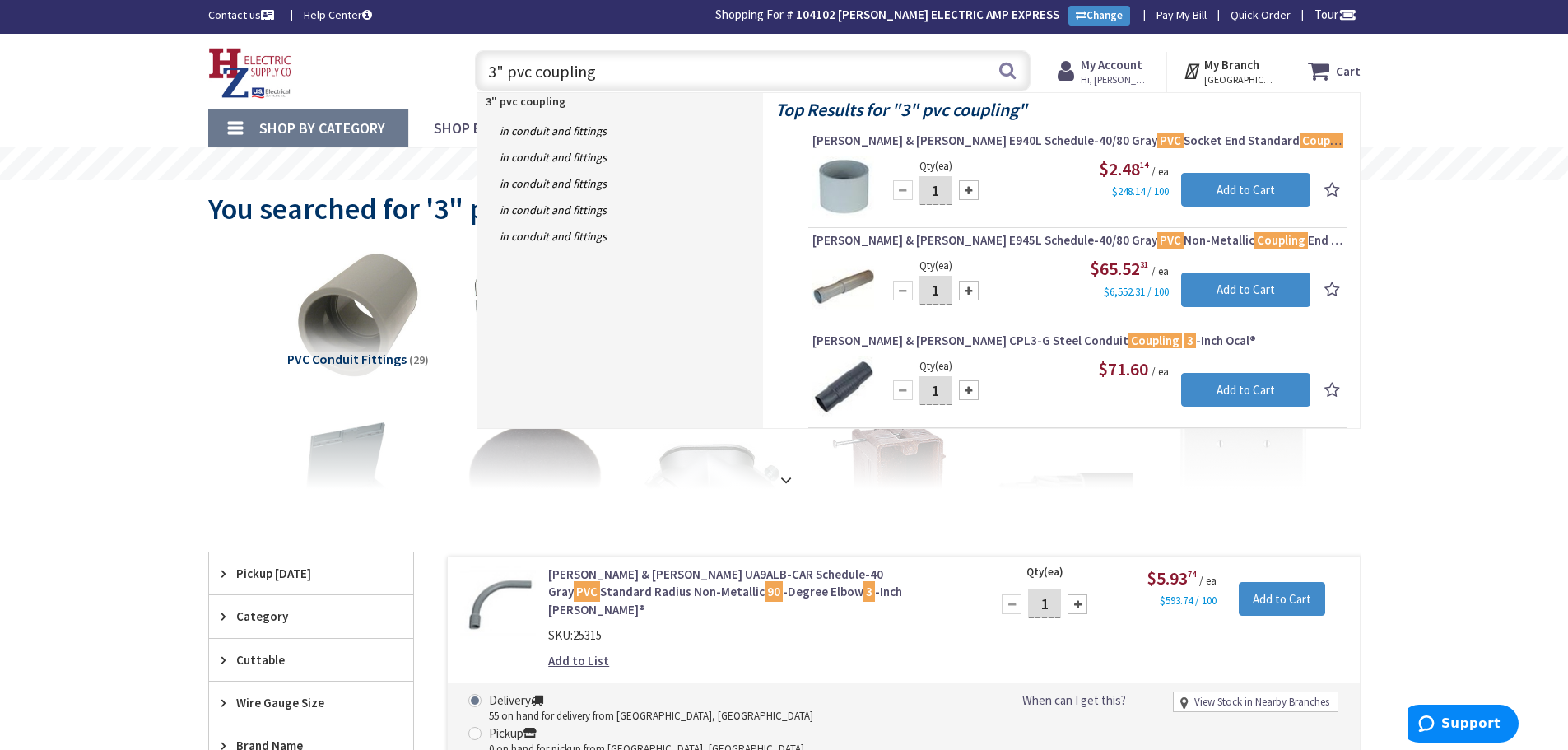
click at [655, 78] on input "3" pvc coupling" at bounding box center [752, 71] width 556 height 41
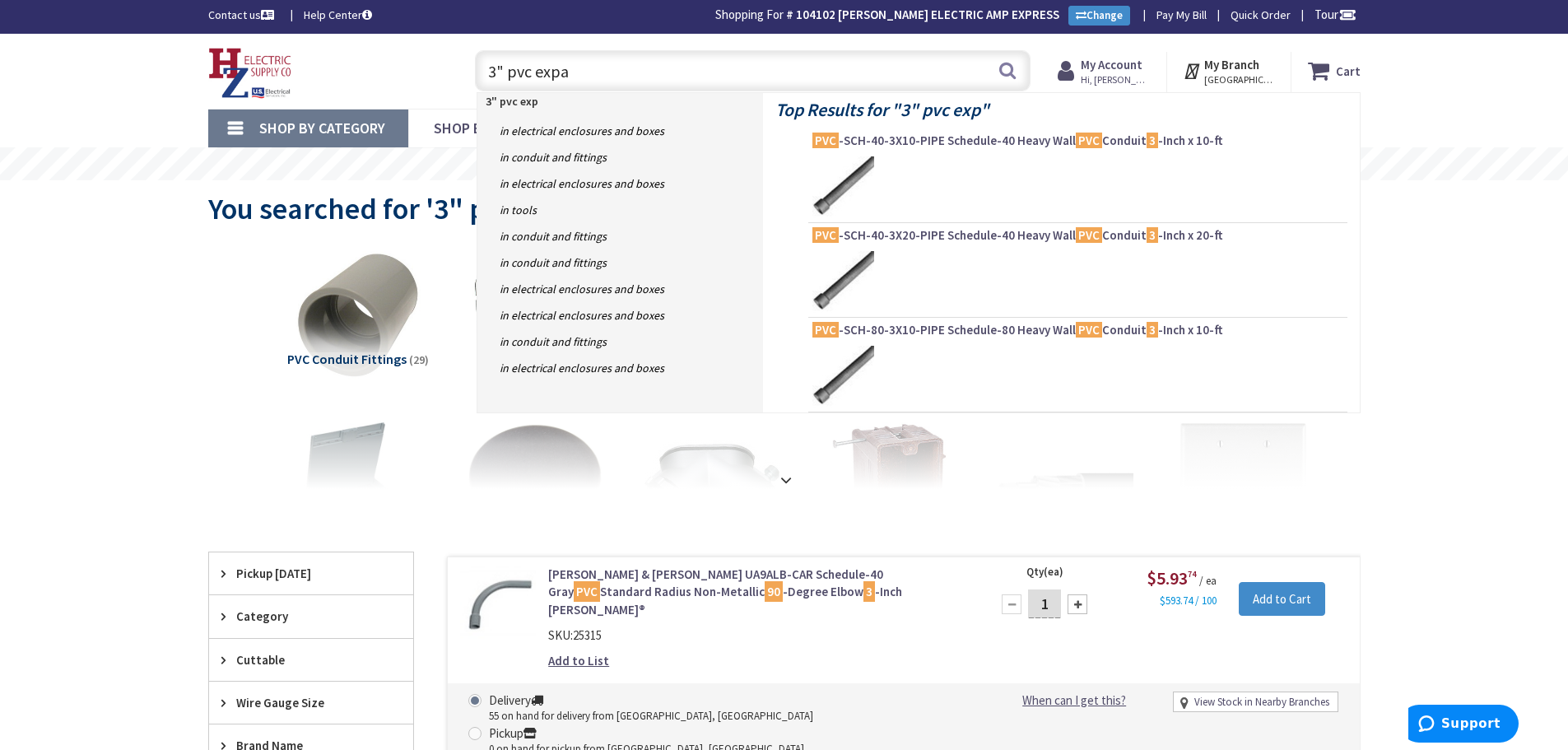
type input "3" pvc expan"
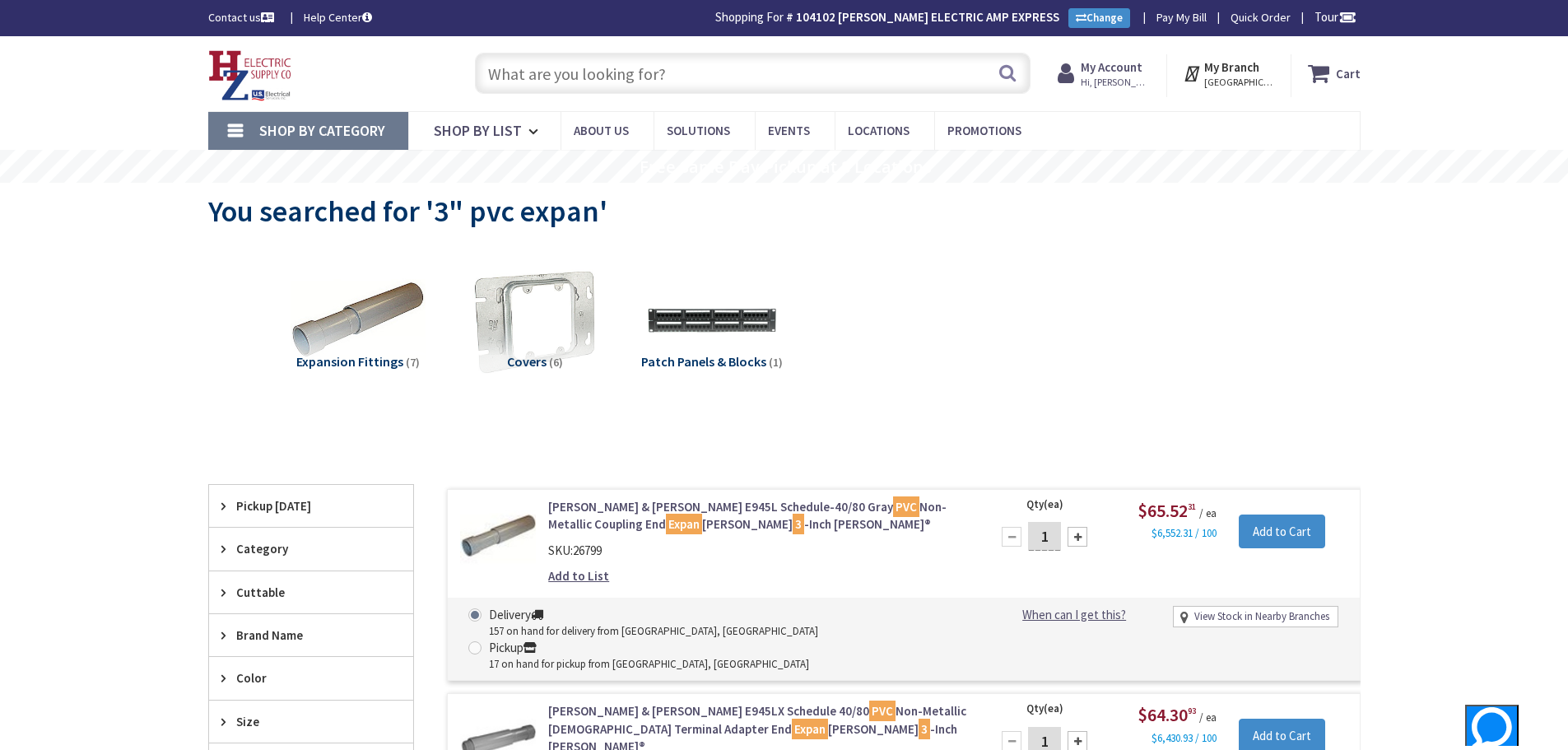
click at [684, 80] on input "text" at bounding box center [752, 74] width 556 height 41
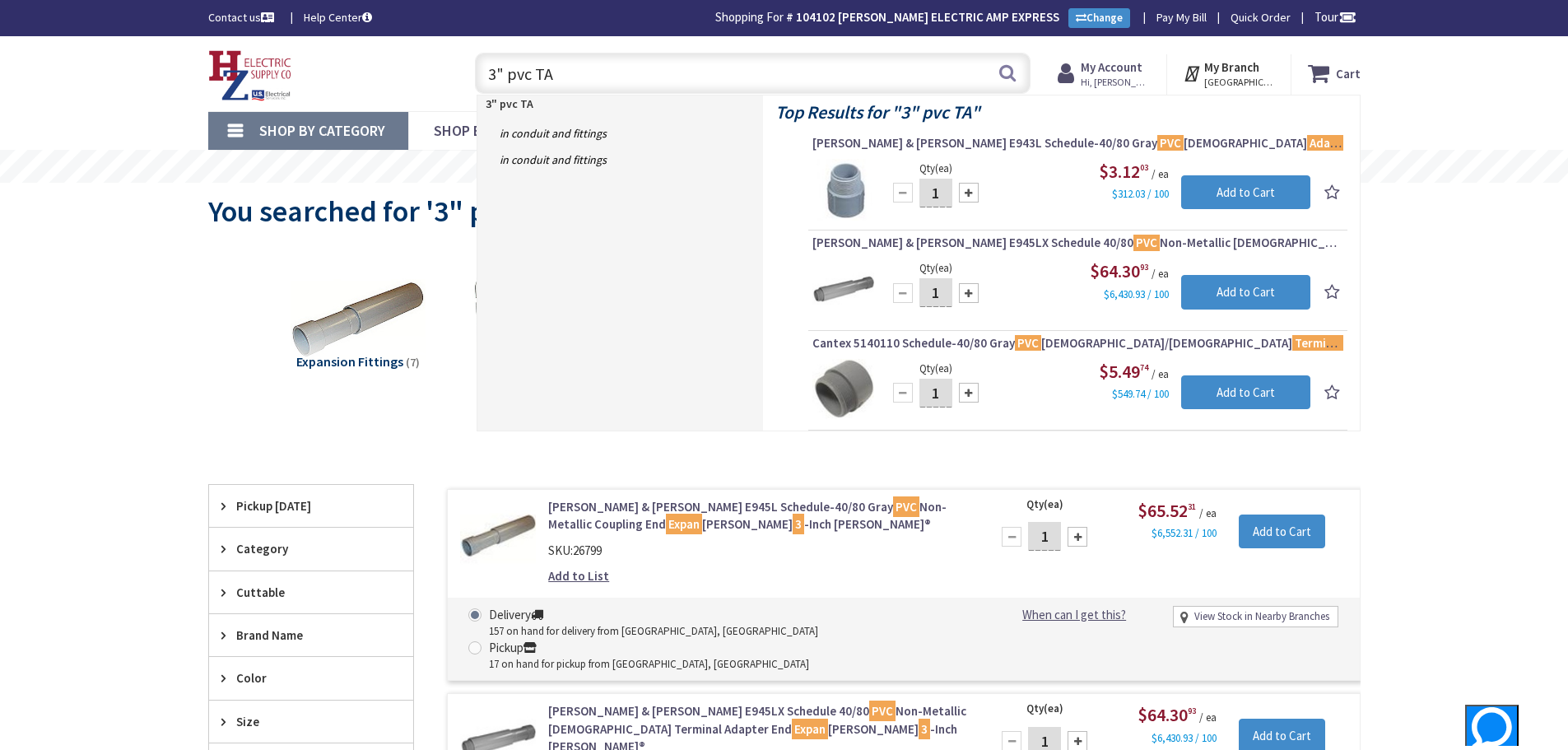
click at [734, 76] on input "3" pvc TA" at bounding box center [752, 74] width 556 height 41
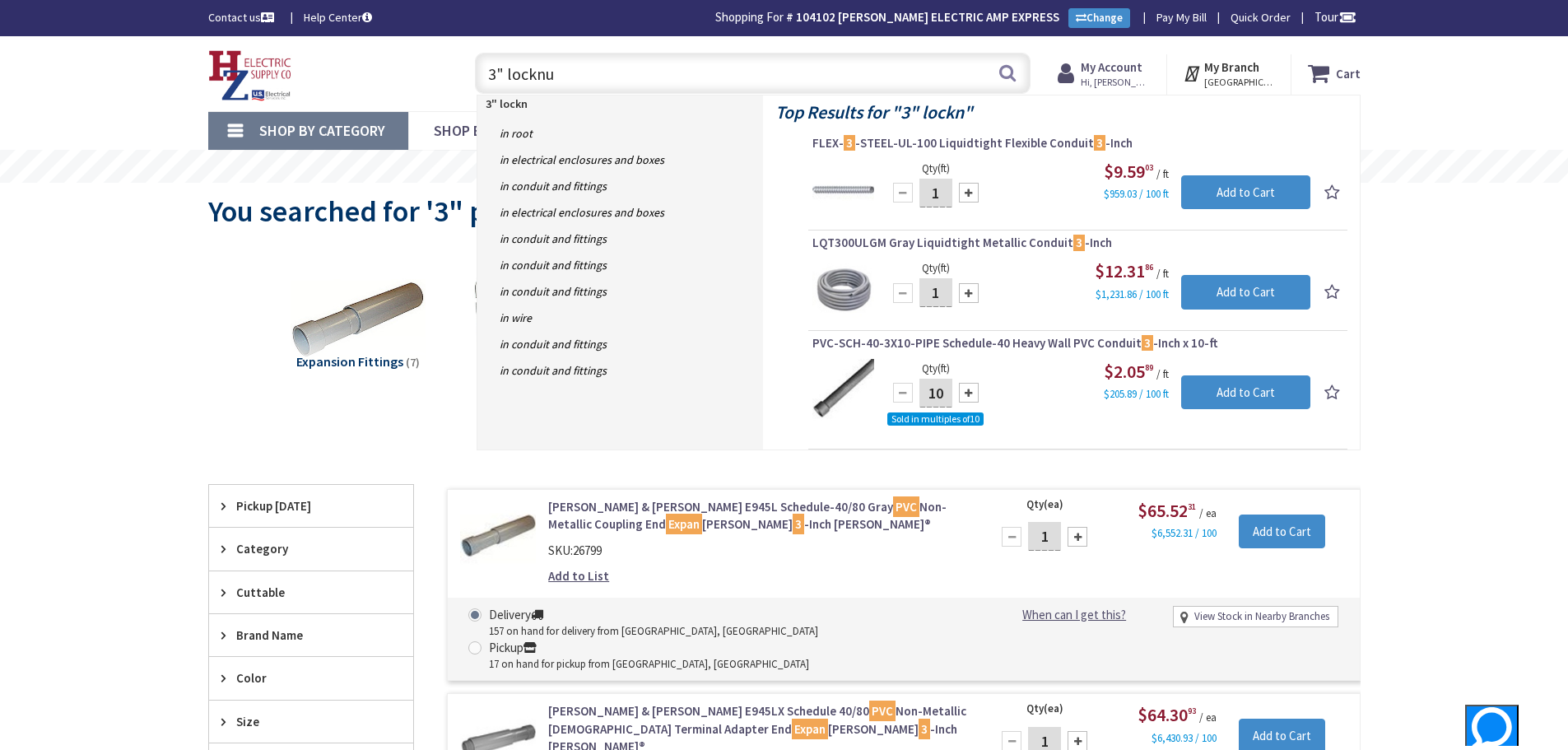
type input "3" locknut"
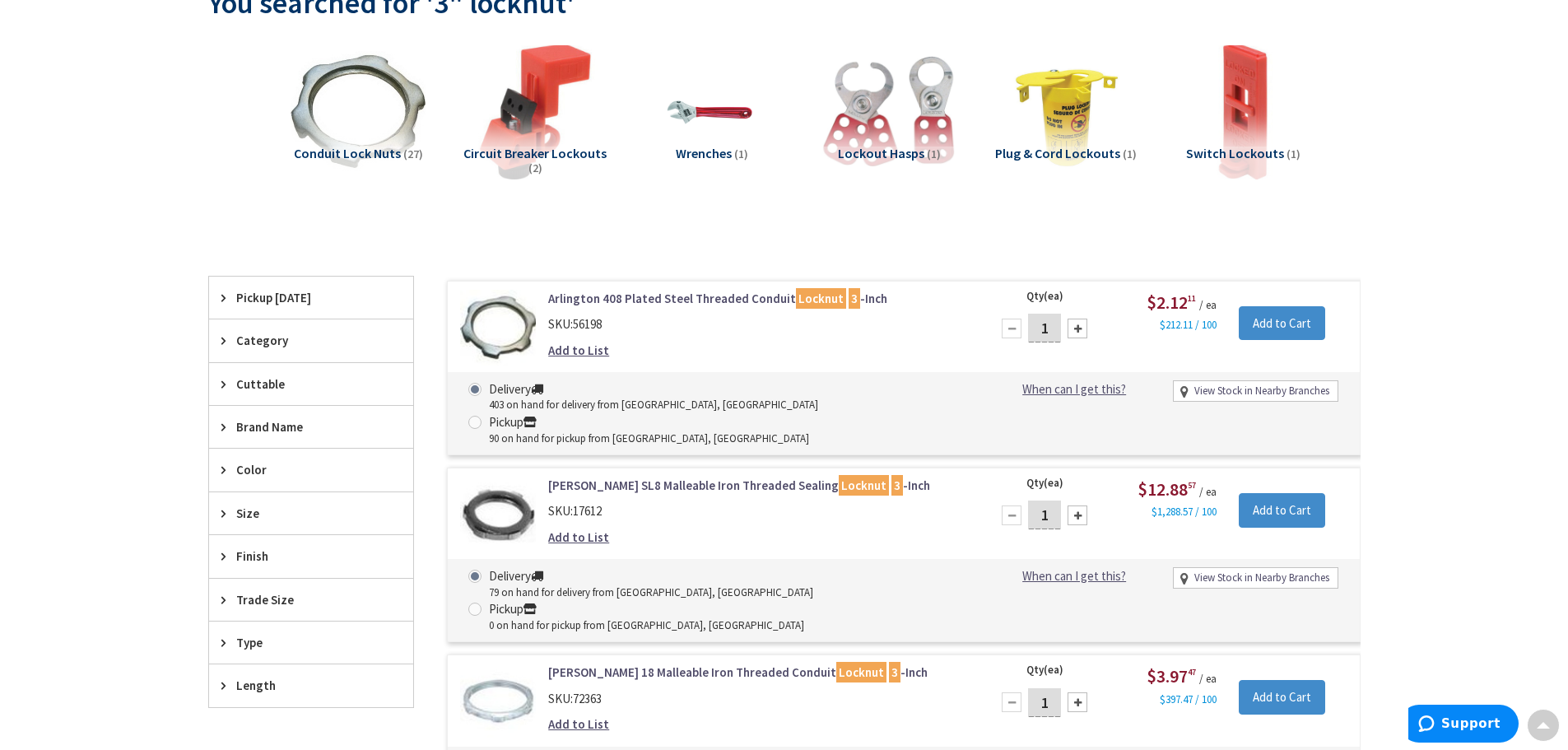
scroll to position [3, 0]
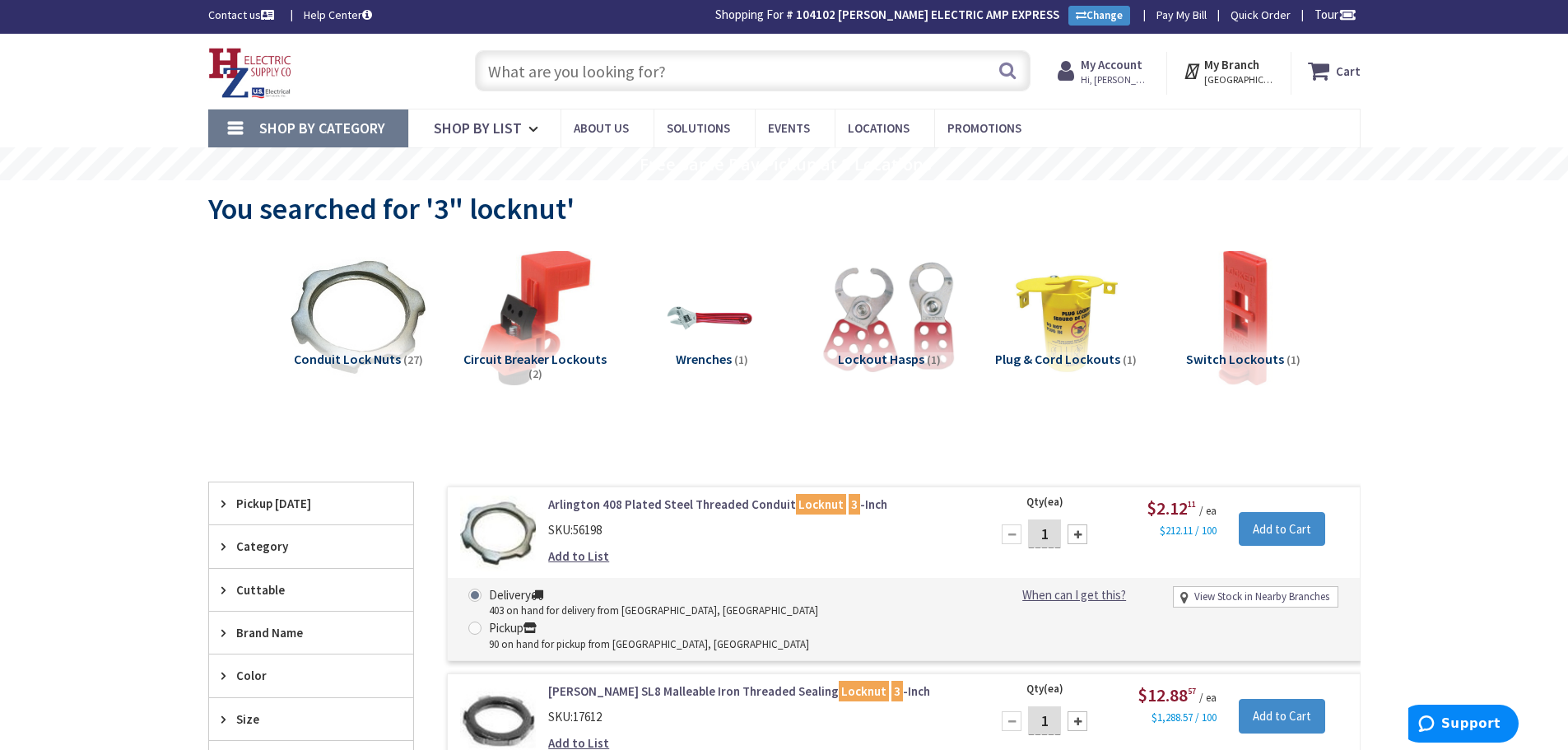
click at [787, 81] on input "text" at bounding box center [752, 71] width 556 height 41
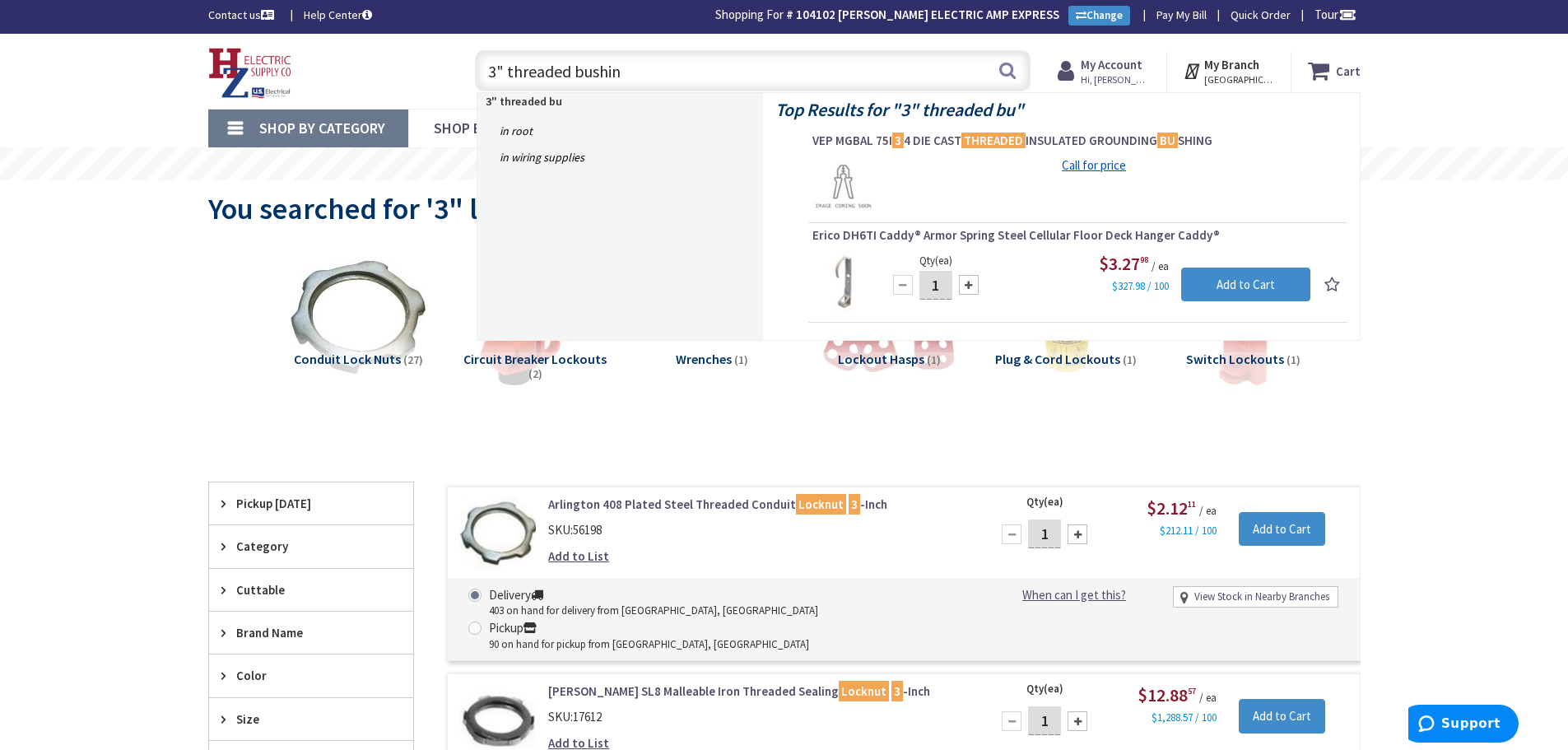
type input "3" threaded bushing"
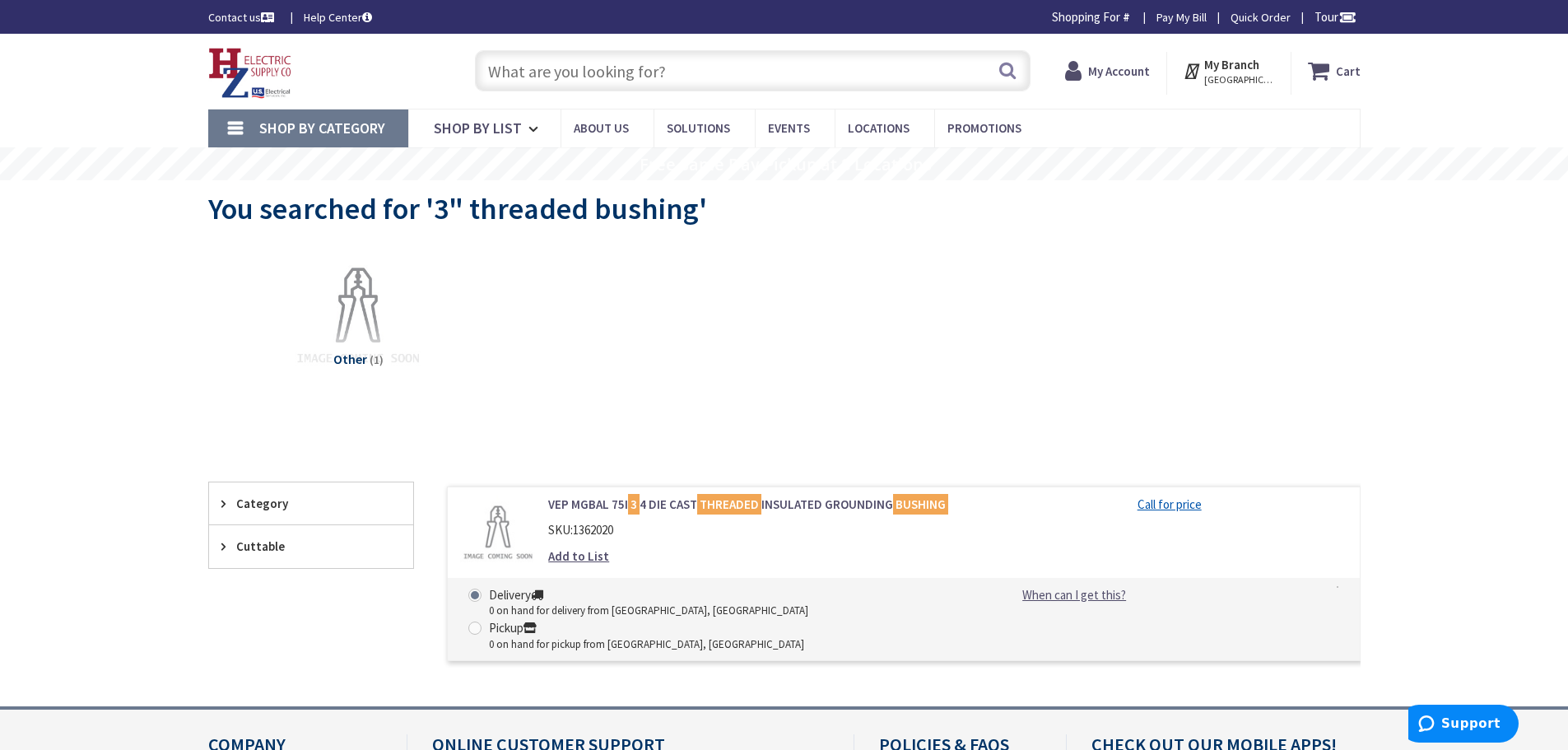
click at [787, 81] on input "text" at bounding box center [752, 71] width 556 height 41
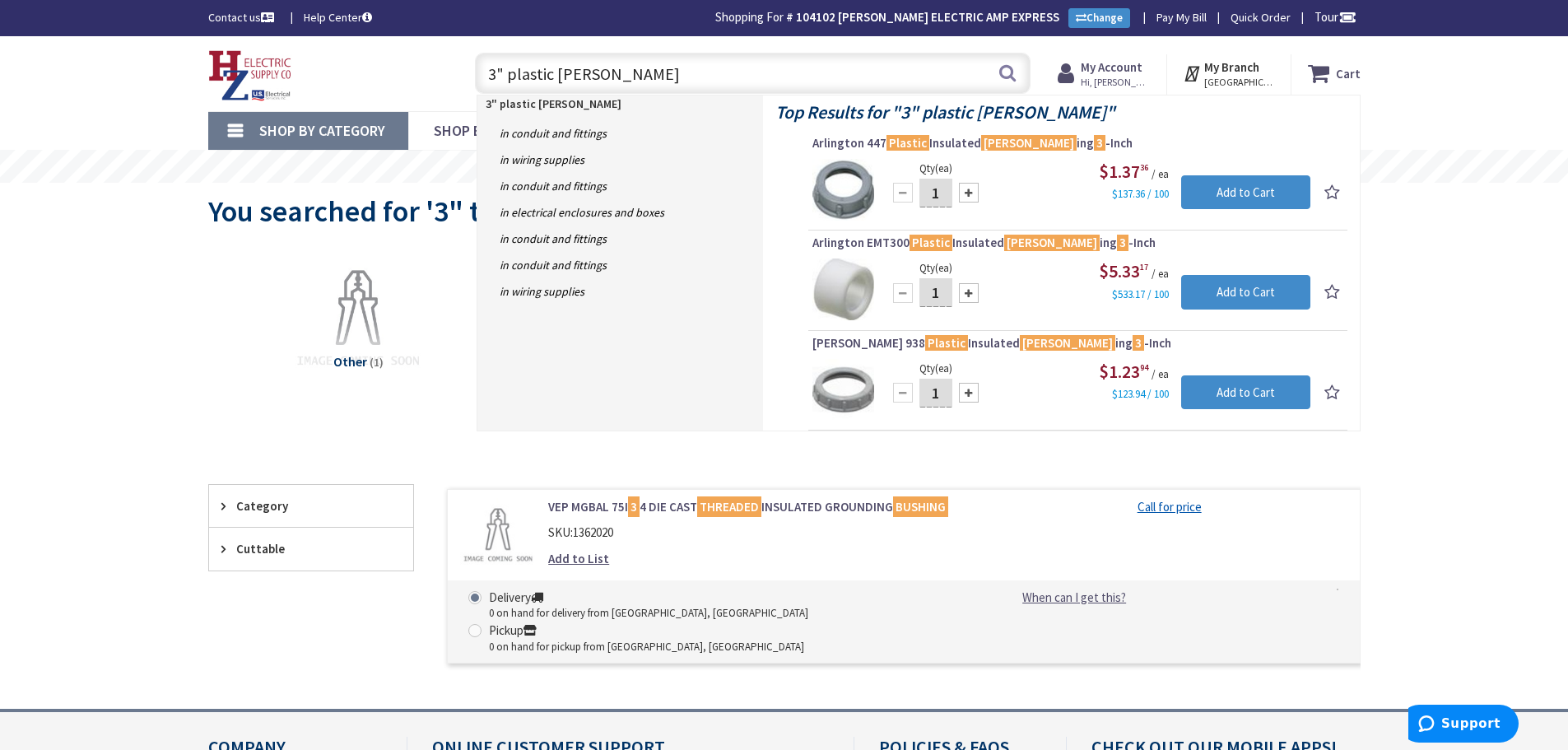
click at [607, 86] on input "3" plastic [PERSON_NAME]" at bounding box center [752, 74] width 556 height 41
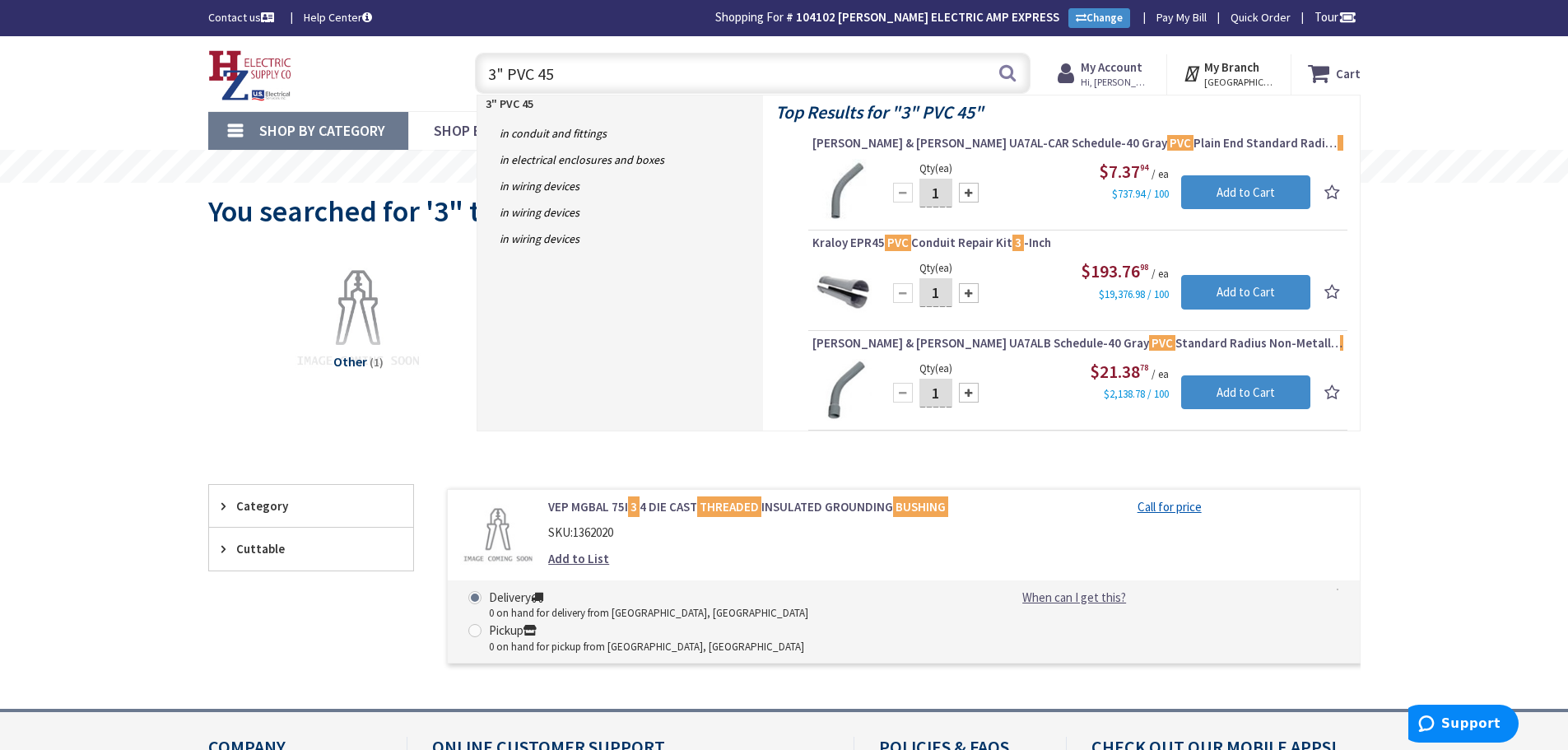
click at [116, 501] on div "Skip to Content Toggle Nav 3" PVC 45 3" PVC 45 Search Cart My Cart Close" at bounding box center [784, 530] width 1568 height 988
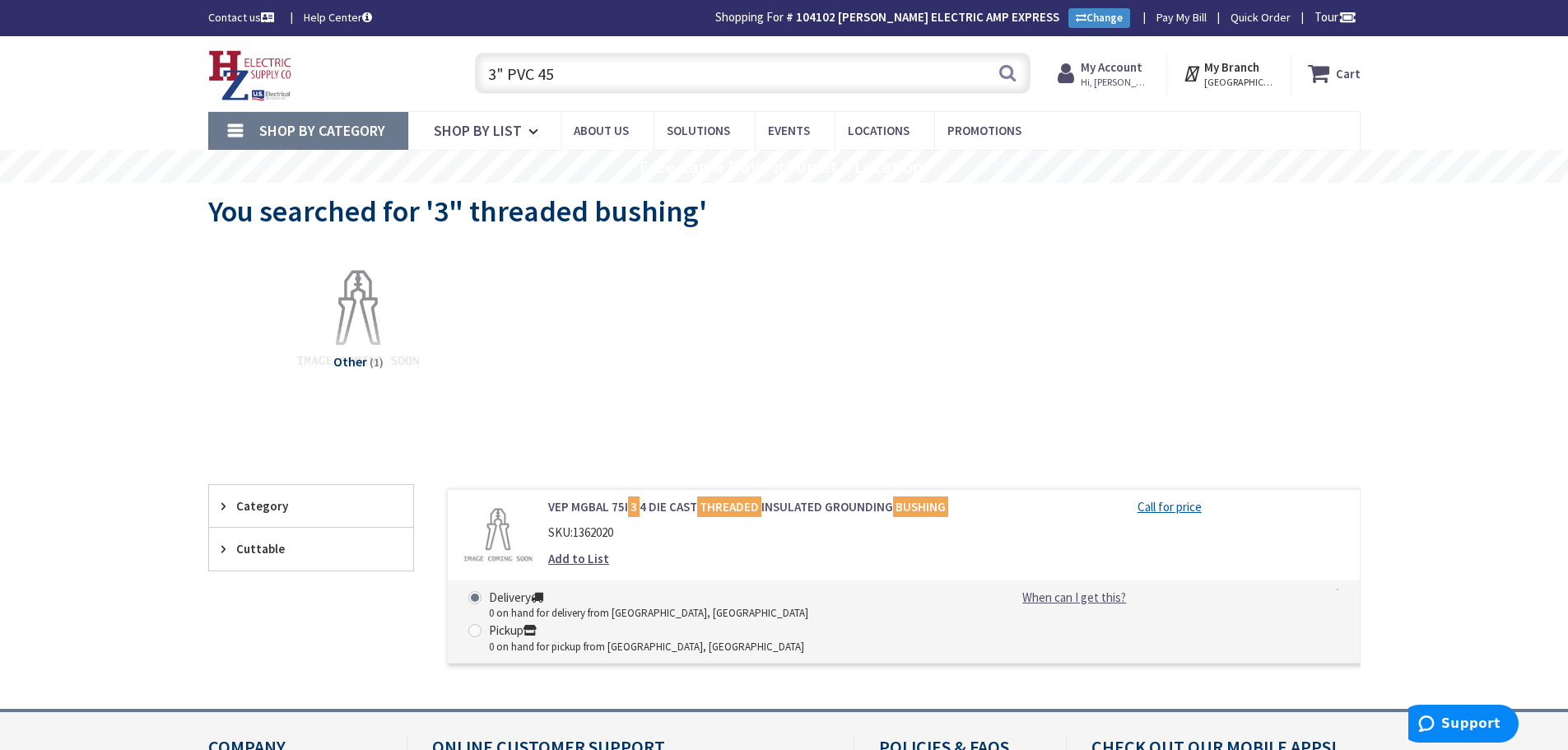
click at [769, 72] on input "3" PVC 45" at bounding box center [752, 74] width 556 height 41
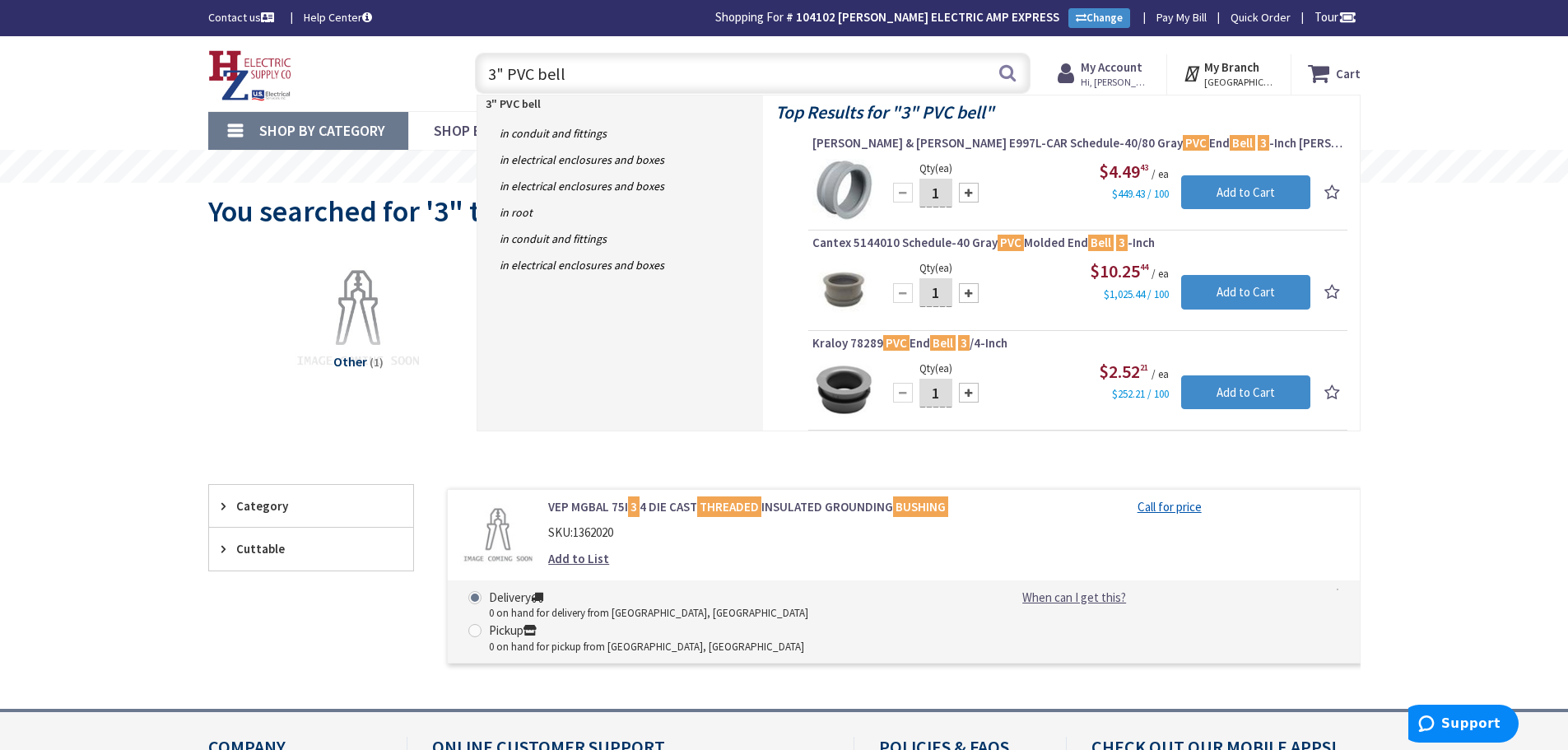
click at [641, 80] on input "3" PVC bell" at bounding box center [752, 74] width 556 height 41
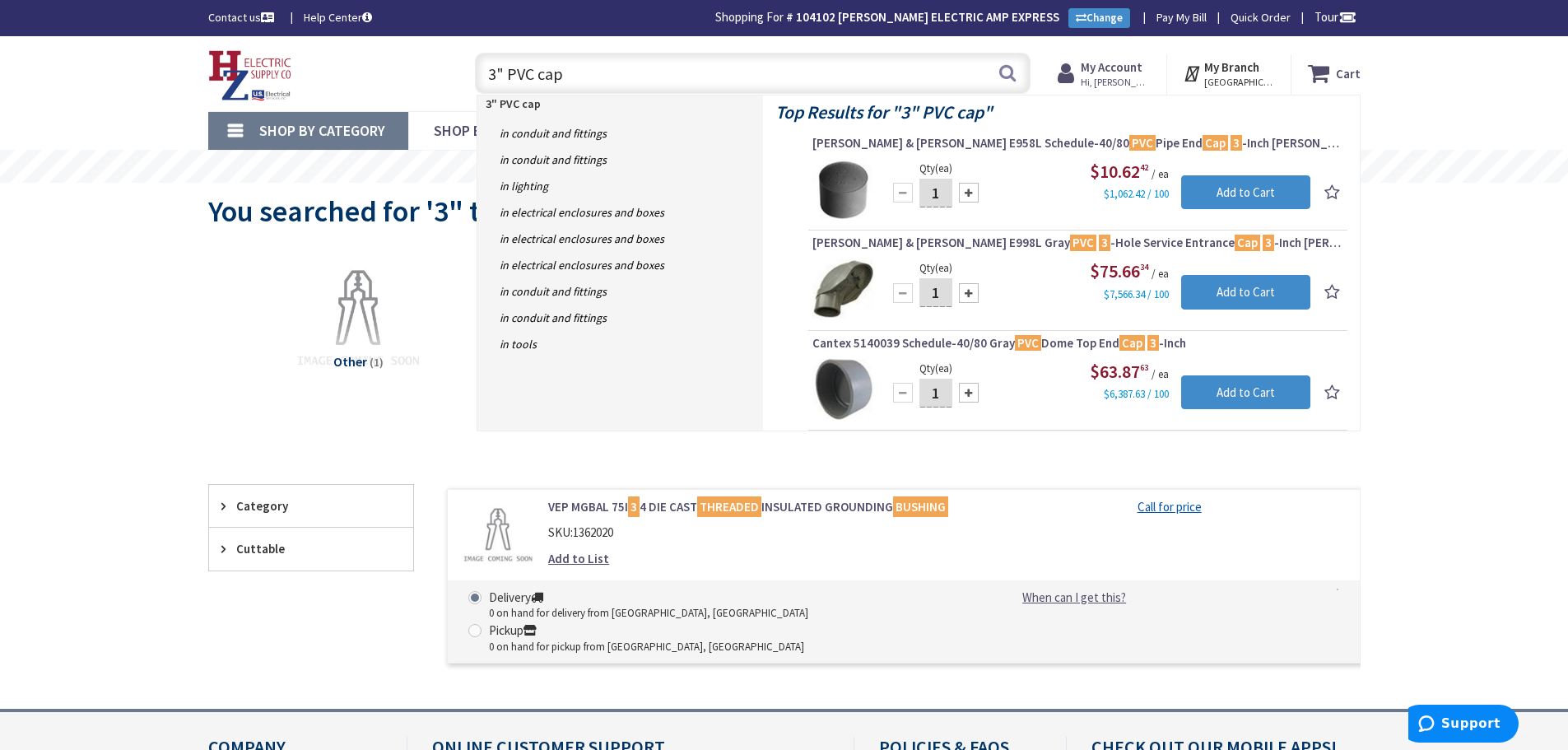
click at [602, 74] on input "3" PVC cap" at bounding box center [752, 74] width 556 height 41
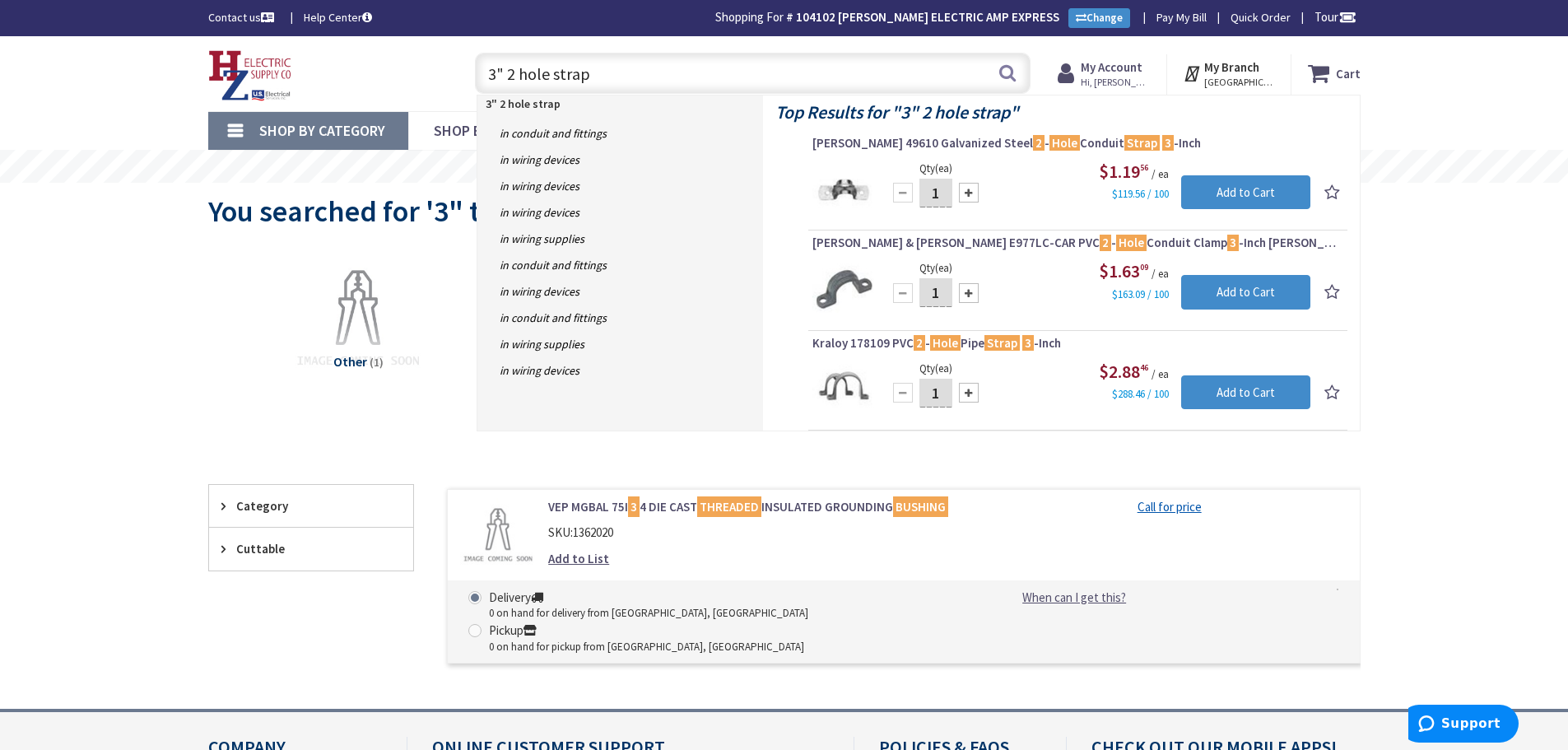
type input "3" 2 hole strap"
